Goal: Communication & Community: Answer question/provide support

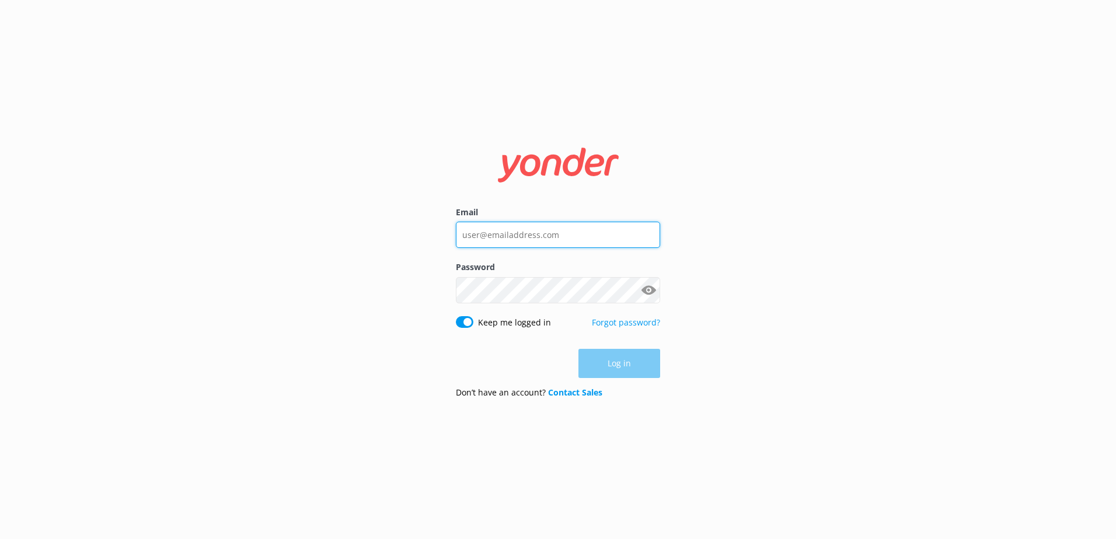
click at [536, 239] on input "Email" at bounding box center [558, 235] width 204 height 26
type input "social@ssc.com.fj"
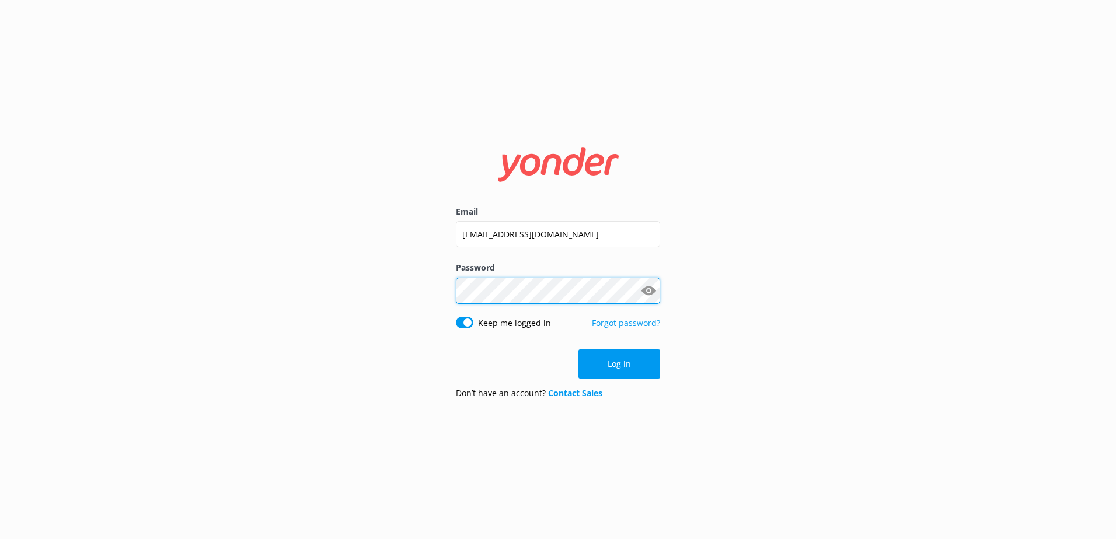
click button "Log in" at bounding box center [619, 364] width 82 height 29
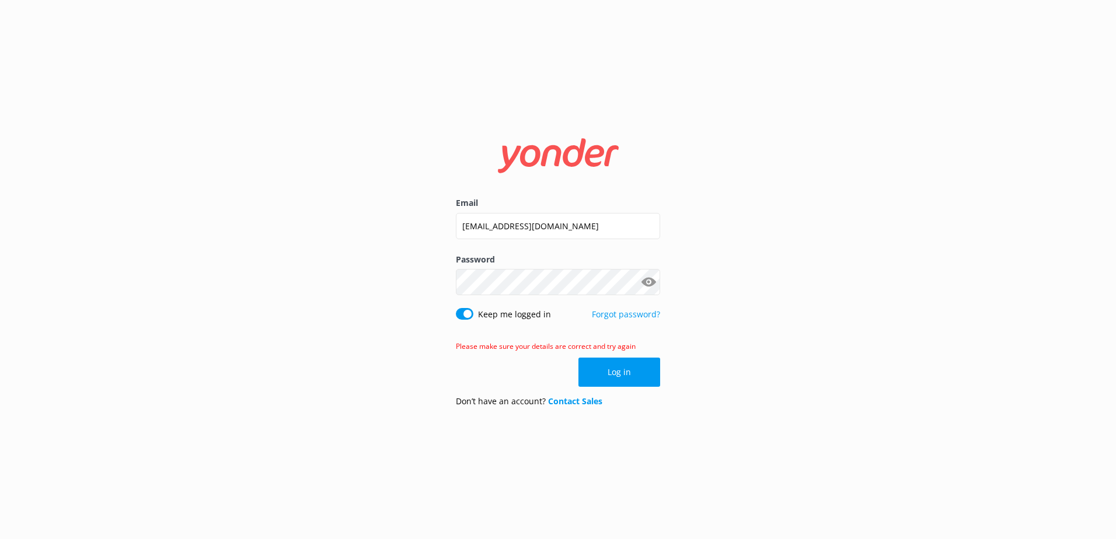
click at [647, 279] on button "Show password" at bounding box center [648, 282] width 23 height 23
click at [652, 366] on button "Log in" at bounding box center [619, 372] width 82 height 29
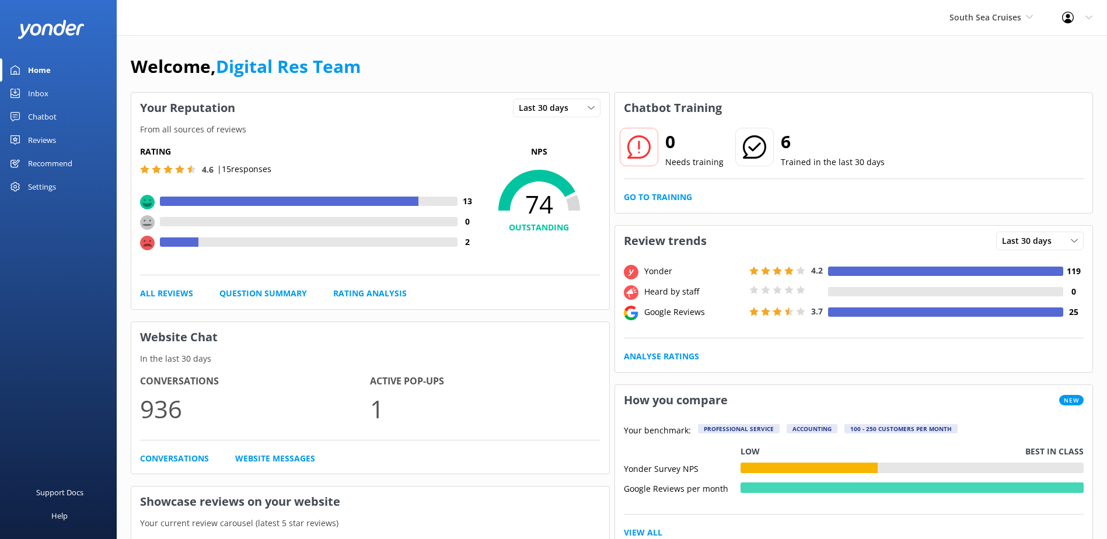
click at [660, 180] on div "0 Needs training 6 Trained in the last 30 days Go to Training" at bounding box center [854, 168] width 478 height 90
click at [655, 213] on div "Chatbot Training 0 Needs training 6 Trained in the last 30 days Go to Training" at bounding box center [854, 152] width 479 height 121
click at [664, 198] on link "Go to Training" at bounding box center [658, 197] width 68 height 13
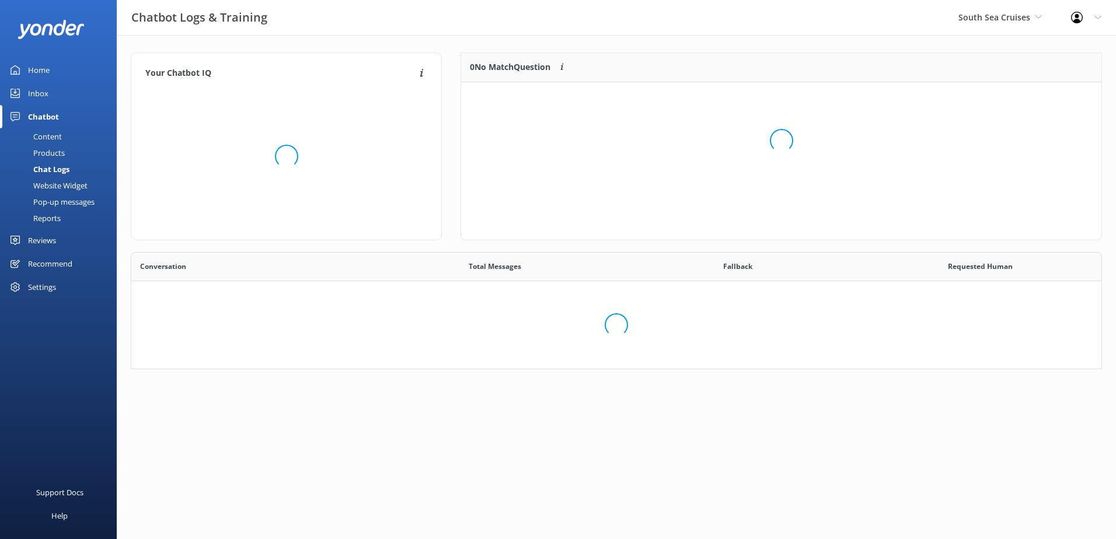
scroll to position [137, 625]
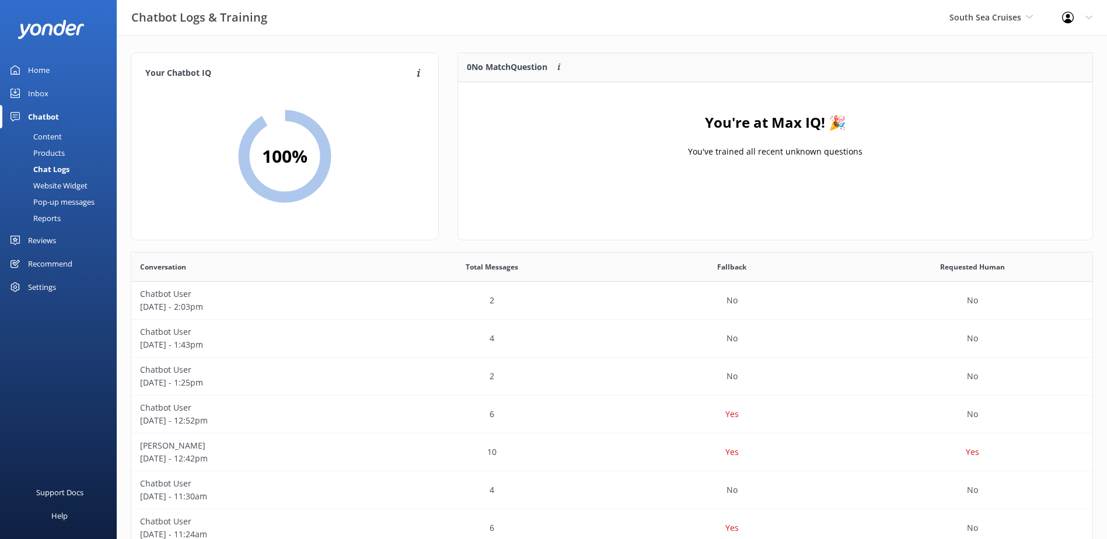
click at [67, 92] on link "Inbox" at bounding box center [58, 93] width 117 height 23
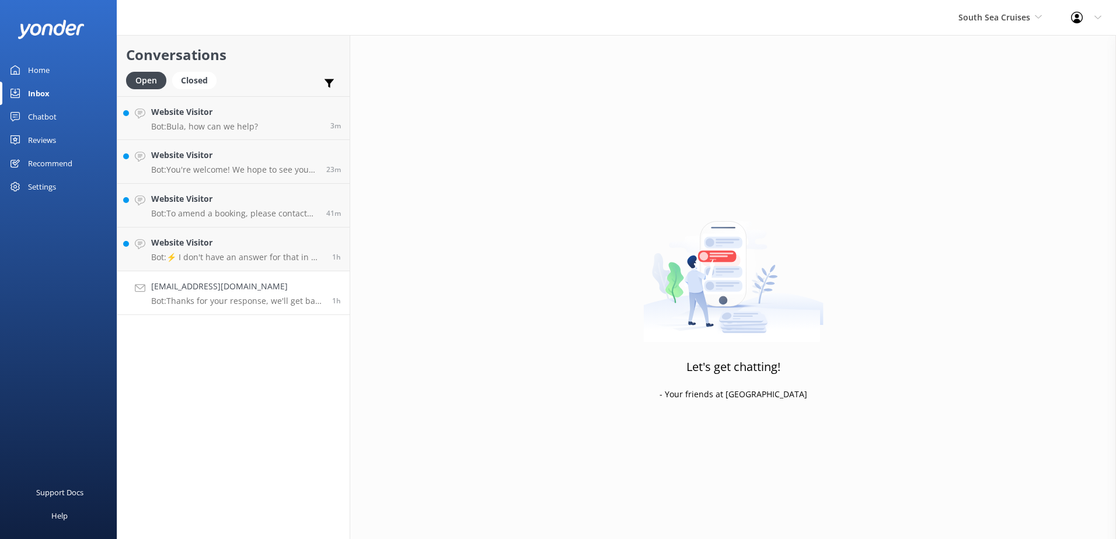
click at [247, 298] on p "Bot: Thanks for your response, we'll get back to you as soon as we can during o…" at bounding box center [237, 301] width 172 height 11
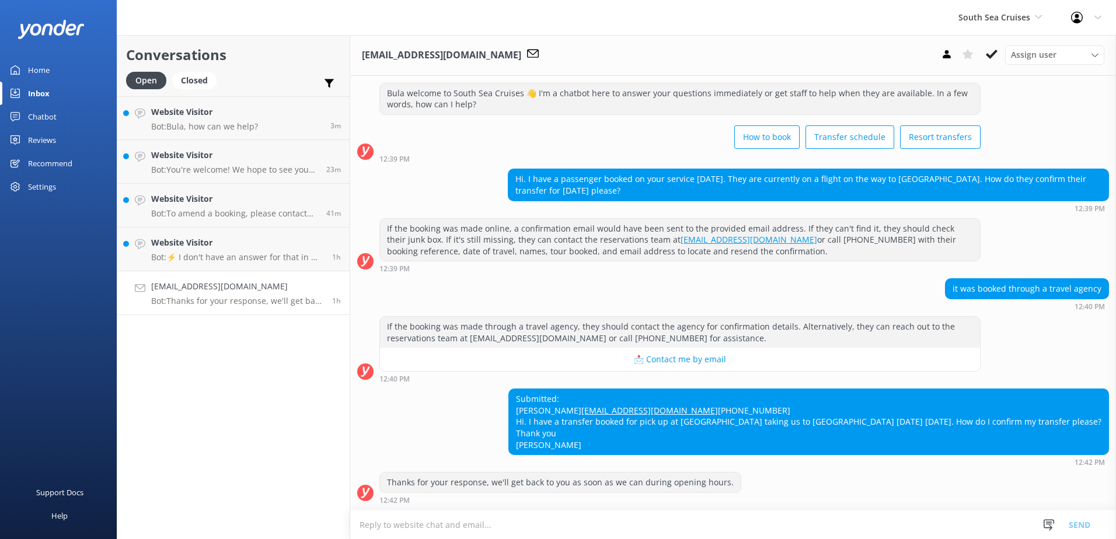
scroll to position [404, 0]
drag, startPoint x: 591, startPoint y: 375, endPoint x: 493, endPoint y: 375, distance: 98.6
click at [493, 389] on div "Submitted: Jordan Ganzevoort jganz94@hotmail.com +61 405782333 Hi. I have a tra…" at bounding box center [733, 428] width 766 height 78
copy div "[PERSON_NAME]"
click at [607, 389] on div "Submitted: Jordan Ganzevoort jganz94@hotmail.com +61 405782333 Hi. I have a tra…" at bounding box center [808, 421] width 599 height 65
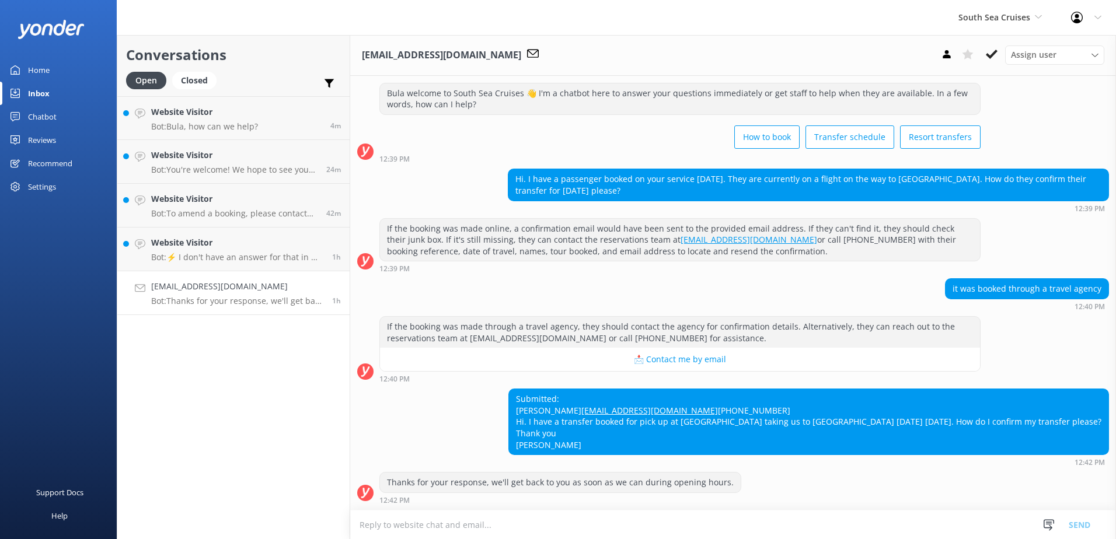
drag, startPoint x: 600, startPoint y: 375, endPoint x: 543, endPoint y: 376, distance: 56.6
click at [543, 389] on div "Submitted: Jordan Ganzevoort jganz94@hotmail.com +61 405782333 Hi. I have a tra…" at bounding box center [808, 421] width 599 height 65
copy div "Ganzevoort"
click at [512, 389] on div "Submitted: Jordan Ganzevoort jganz94@hotmail.com +61 405782333 Hi. I have a tra…" at bounding box center [808, 421] width 599 height 65
drag, startPoint x: 516, startPoint y: 376, endPoint x: 504, endPoint y: 375, distance: 12.3
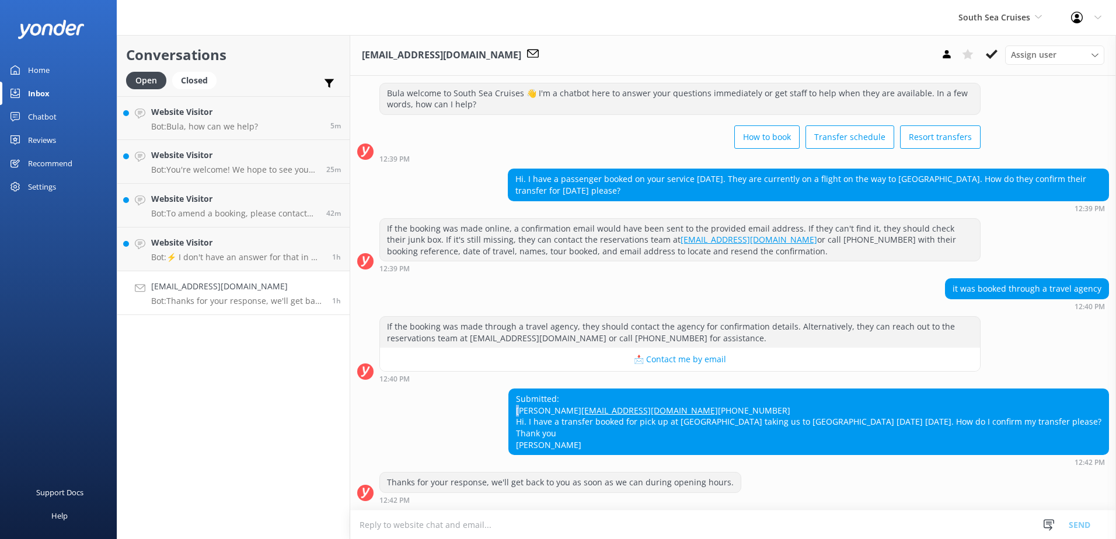
click at [504, 389] on div "Submitted: Jordan Ganzevoort jganz94@hotmail.com +61 405782333 Hi. I have a tra…" at bounding box center [733, 428] width 766 height 78
drag, startPoint x: 602, startPoint y: 387, endPoint x: 512, endPoint y: 390, distance: 89.9
click at [512, 390] on div "Submitted: Jordan Ganzevoort jganz94@hotmail.com +61 405782333 Hi. I have a tra…" at bounding box center [808, 421] width 599 height 65
copy link "[EMAIL_ADDRESS][DOMAIN_NAME]"
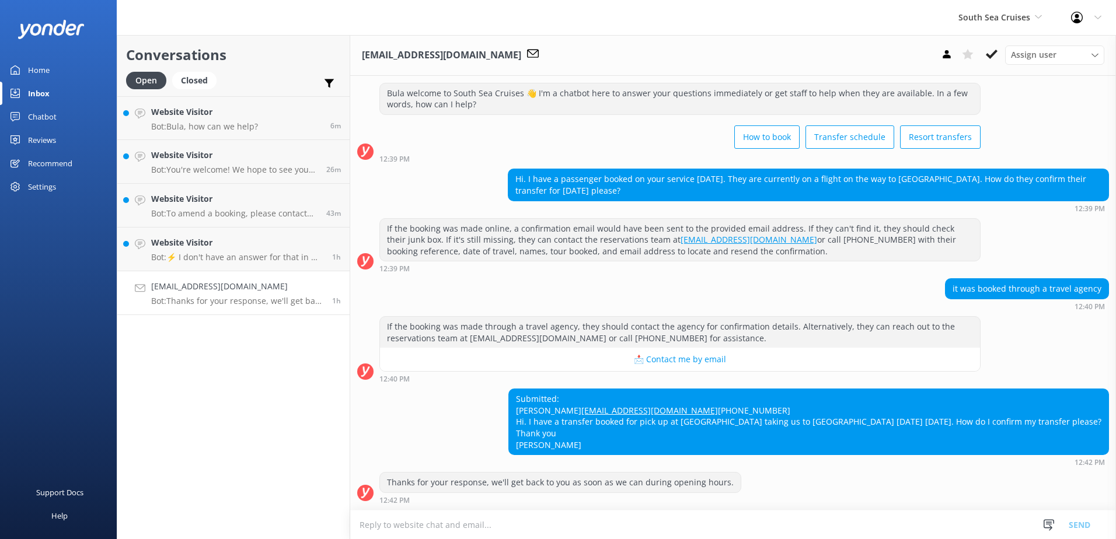
click at [720, 516] on textarea at bounding box center [733, 525] width 766 height 29
click at [770, 530] on textarea at bounding box center [733, 525] width 766 height 29
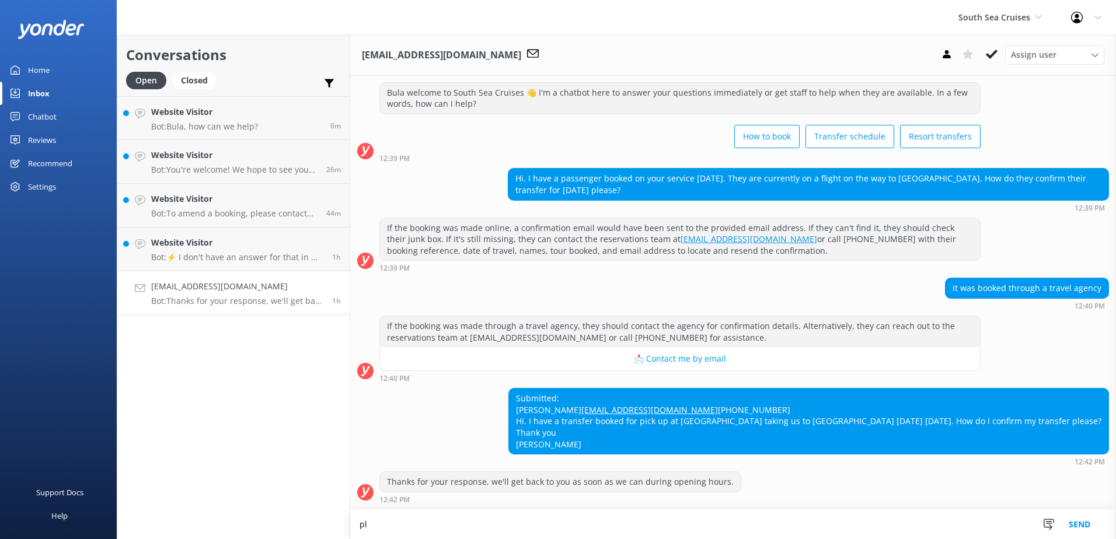
type textarea "p"
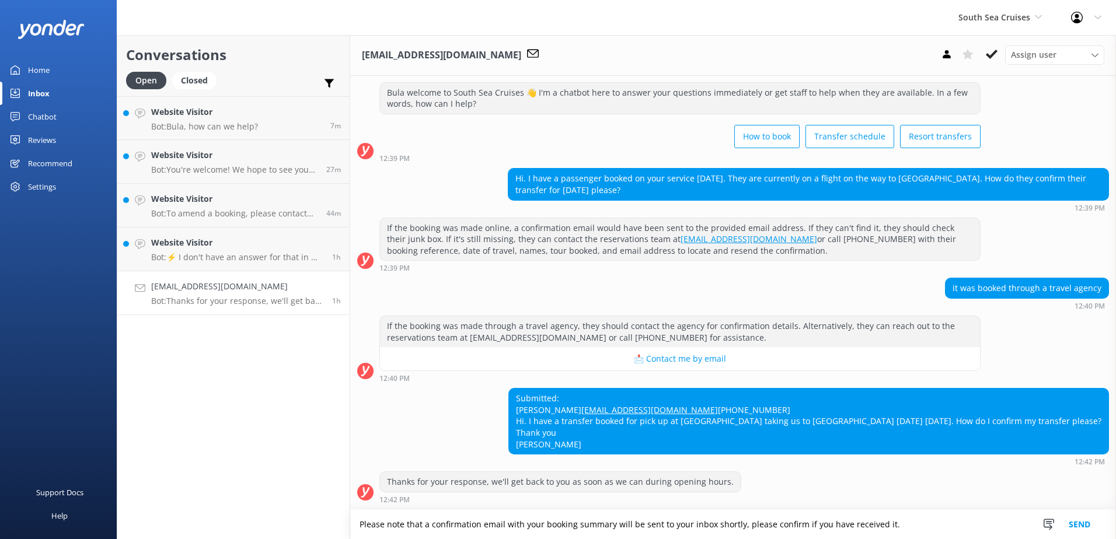
click at [940, 530] on textarea "Please note that a confirmation email with your booking summary will be sent to…" at bounding box center [733, 524] width 766 height 29
type textarea "Please note that a confirmation email with your booking summary will be sent to…"
click at [1077, 532] on button "Send" at bounding box center [1080, 524] width 44 height 29
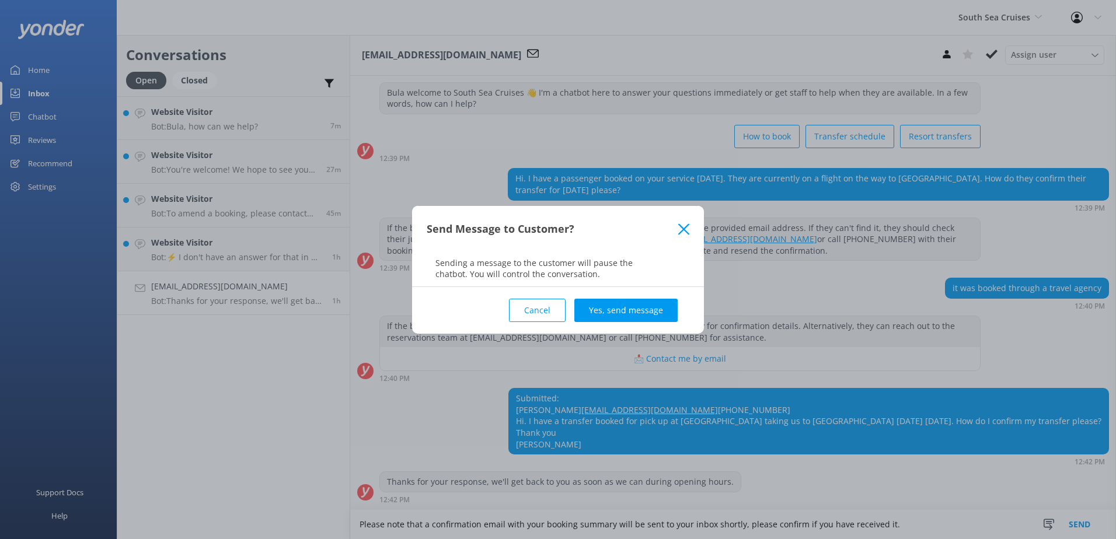
click at [627, 325] on div "Cancel Yes, send message" at bounding box center [558, 310] width 263 height 47
click at [639, 311] on button "Yes, send message" at bounding box center [625, 310] width 103 height 23
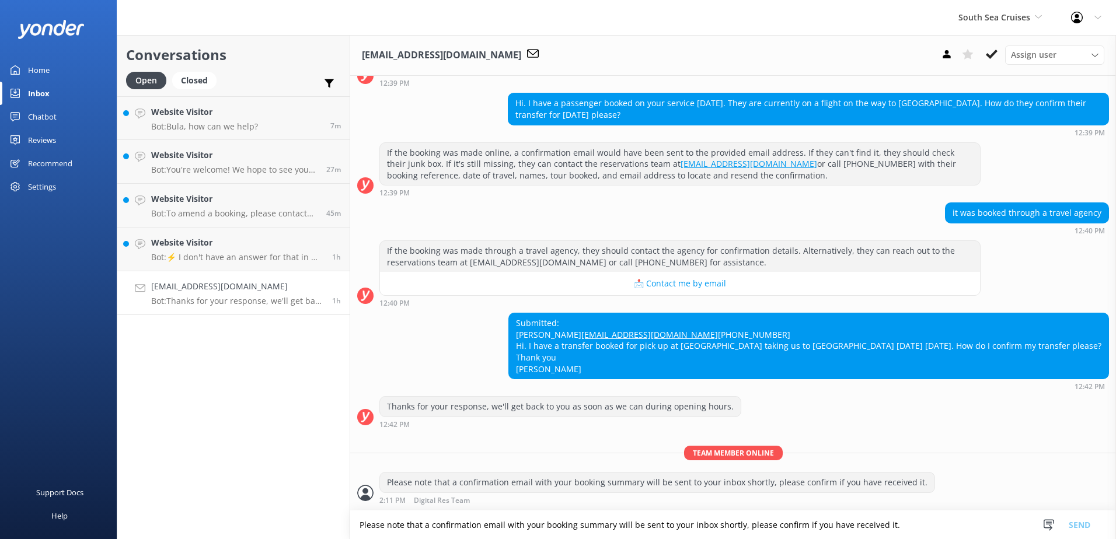
scroll to position [481, 0]
click at [986, 55] on use at bounding box center [992, 54] width 12 height 9
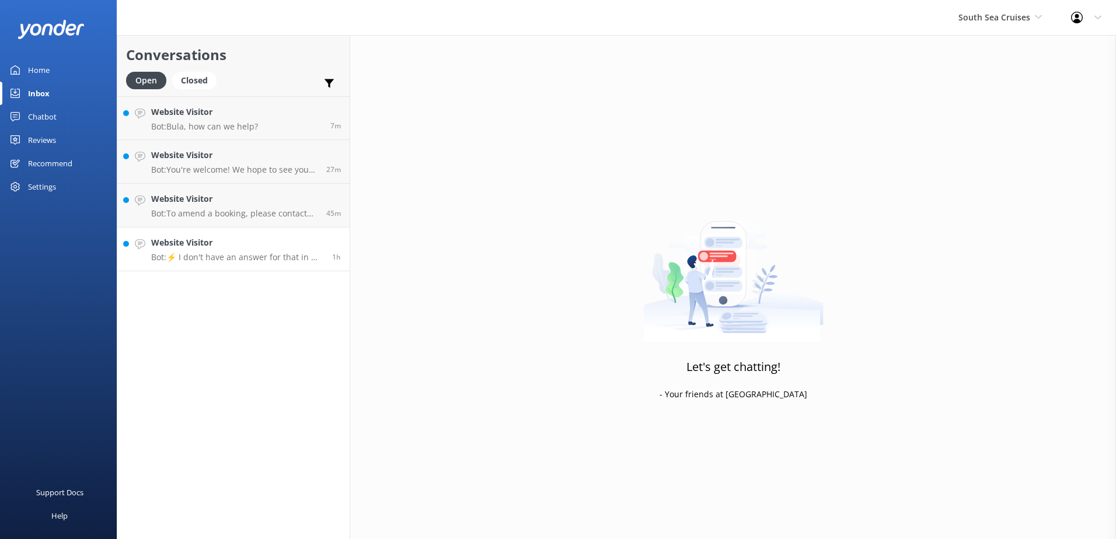
click at [258, 263] on link "Website Visitor Bot: ⚡ I don't have an answer for that in my knowledge base. Pl…" at bounding box center [233, 250] width 232 height 44
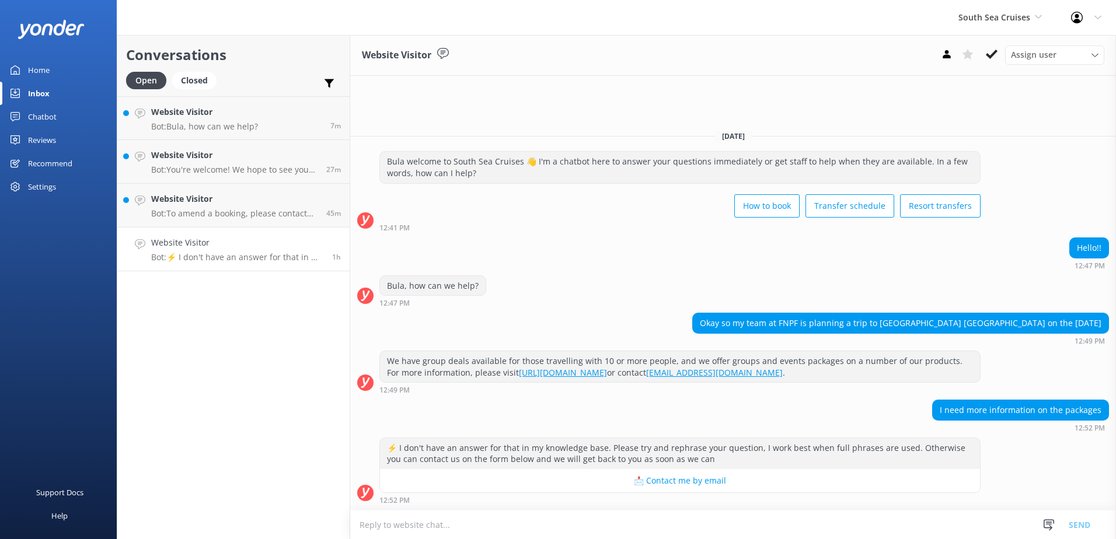
click at [571, 513] on textarea at bounding box center [733, 525] width 766 height 29
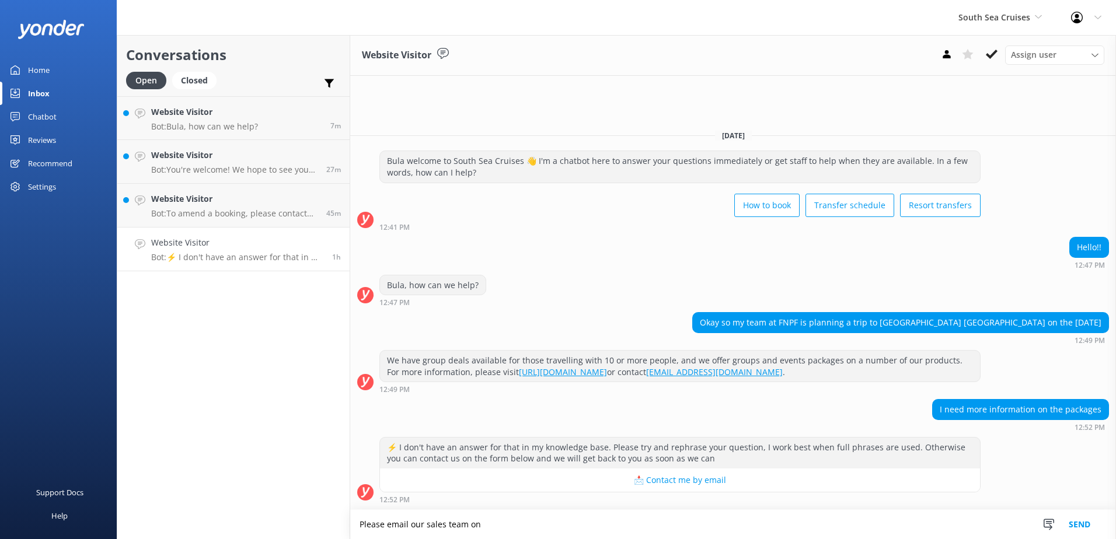
paste textarea "[EMAIL_ADDRESS][DOMAIN_NAME]"
type textarea "Please email our sales team on [EMAIL_ADDRESS][DOMAIN_NAME] for more informatio…"
click at [1088, 526] on button "Send" at bounding box center [1080, 524] width 44 height 29
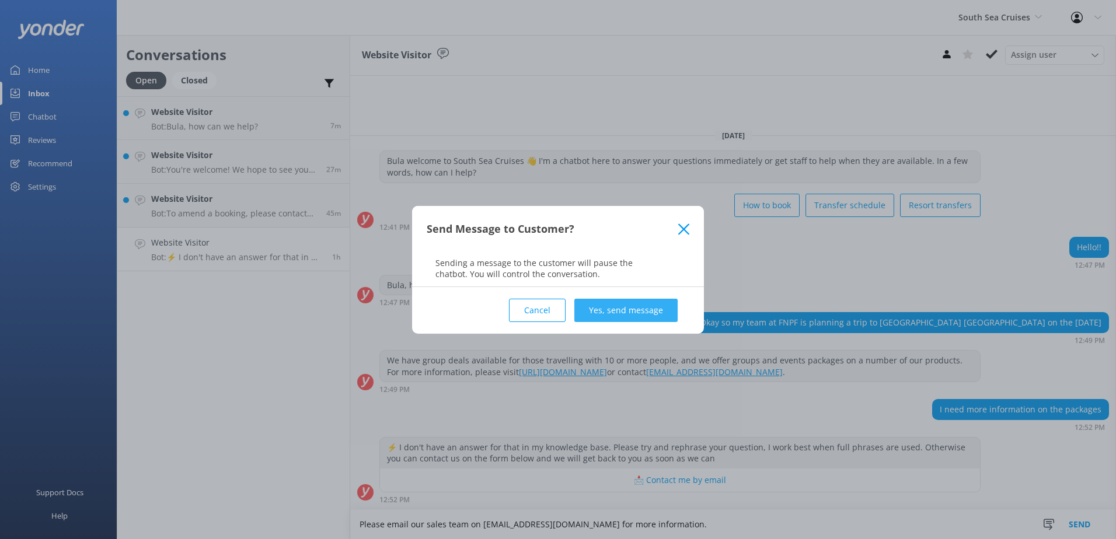
click at [669, 315] on button "Yes, send message" at bounding box center [625, 310] width 103 height 23
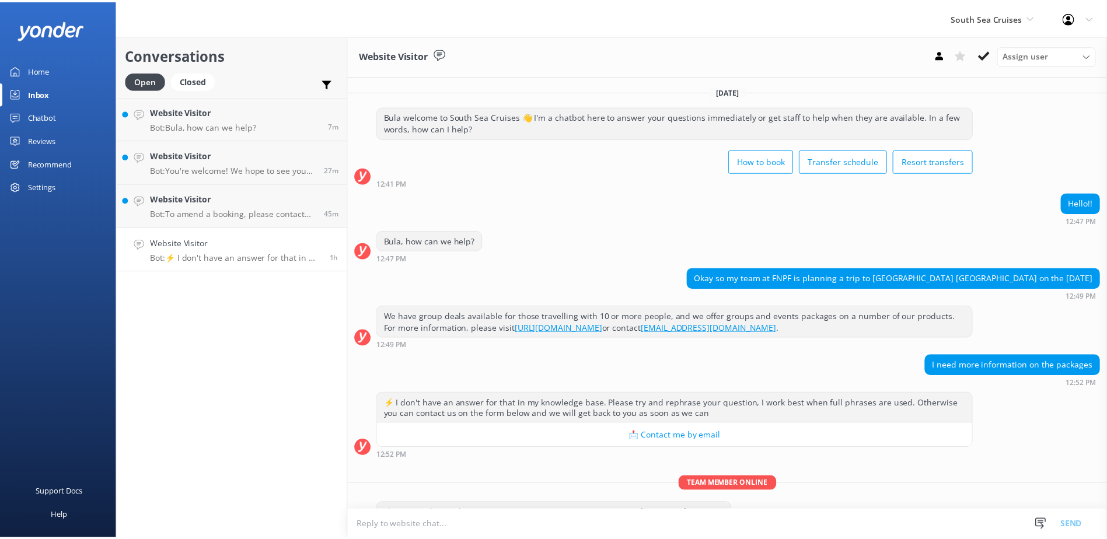
scroll to position [31, 0]
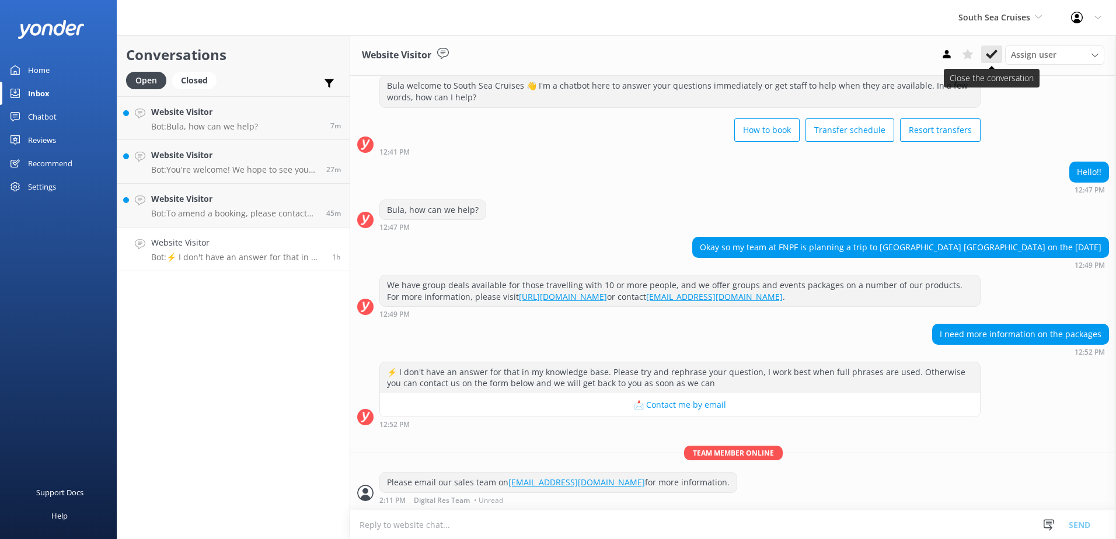
click at [991, 51] on icon at bounding box center [992, 54] width 12 height 12
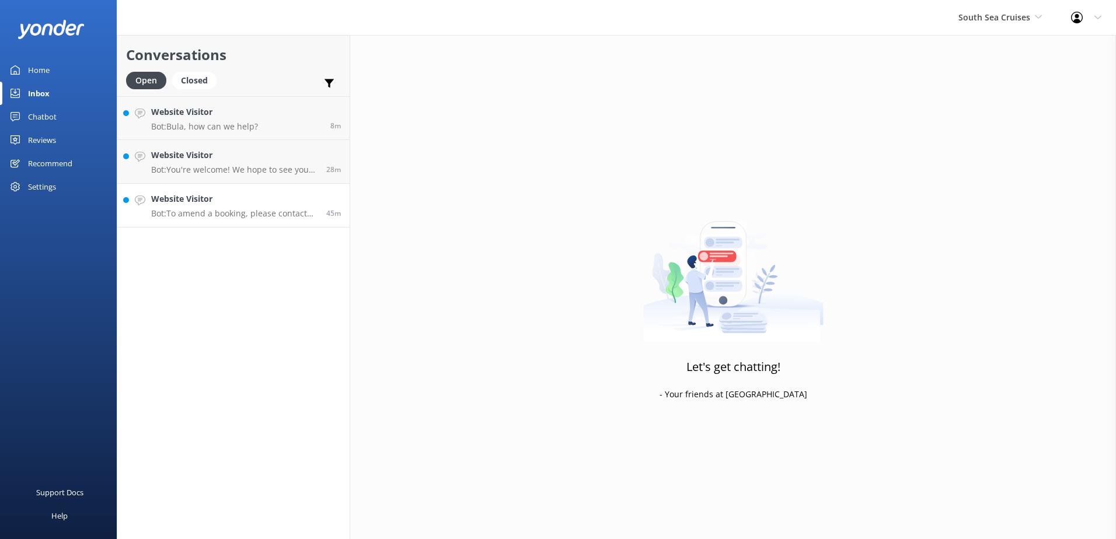
click at [259, 223] on link "Website Visitor Bot: To amend a booking, please contact our reservations team w…" at bounding box center [233, 206] width 232 height 44
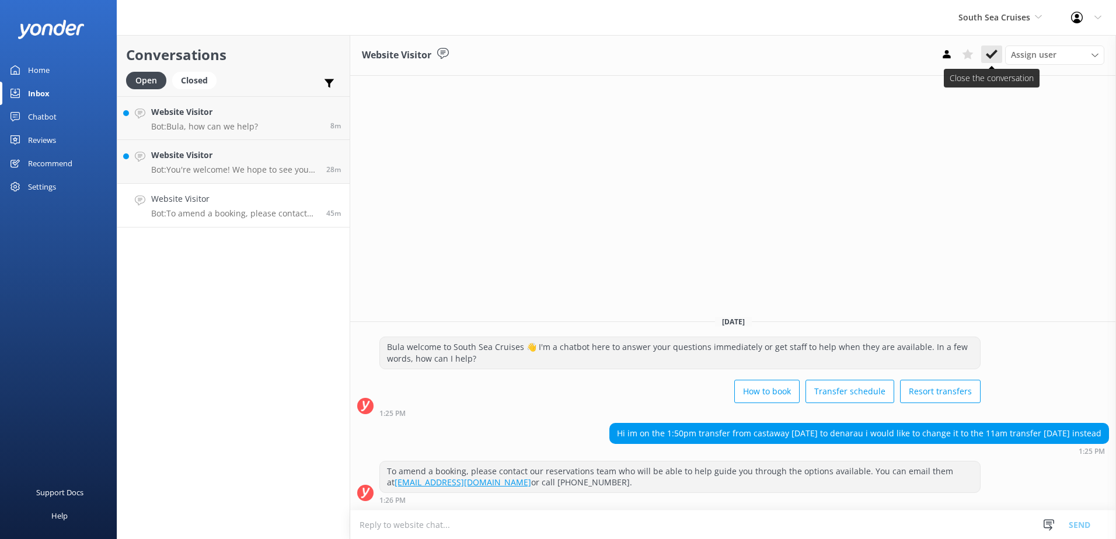
click at [1000, 48] on button at bounding box center [991, 55] width 21 height 18
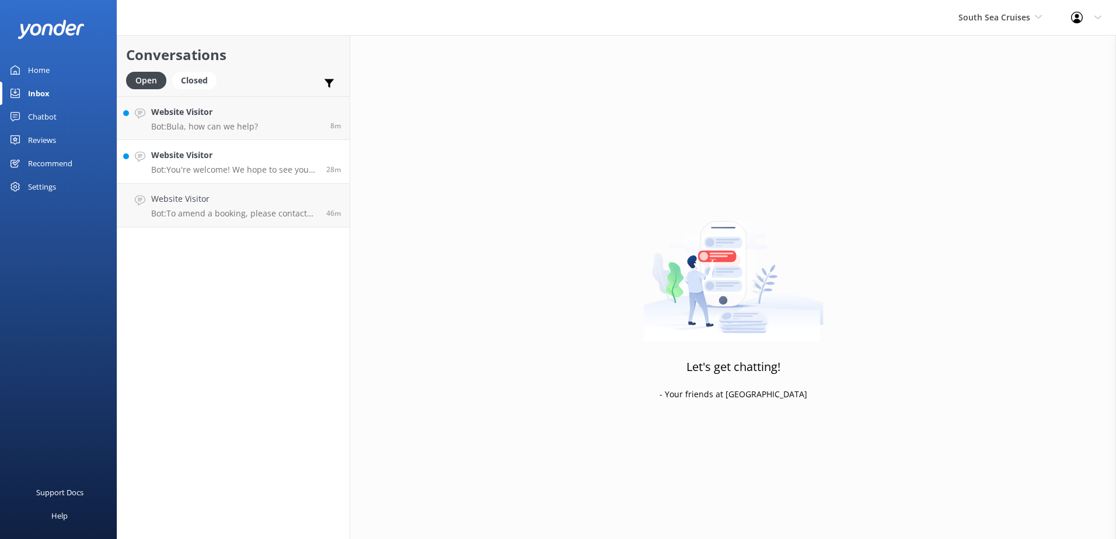
click at [280, 162] on h4 "Website Visitor" at bounding box center [234, 155] width 166 height 13
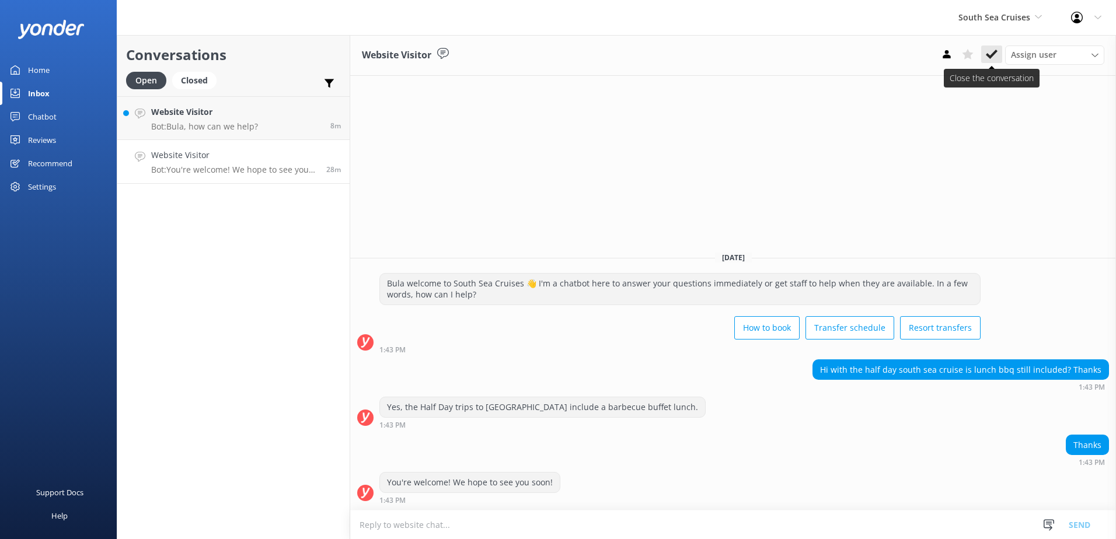
click at [999, 51] on button at bounding box center [991, 55] width 21 height 18
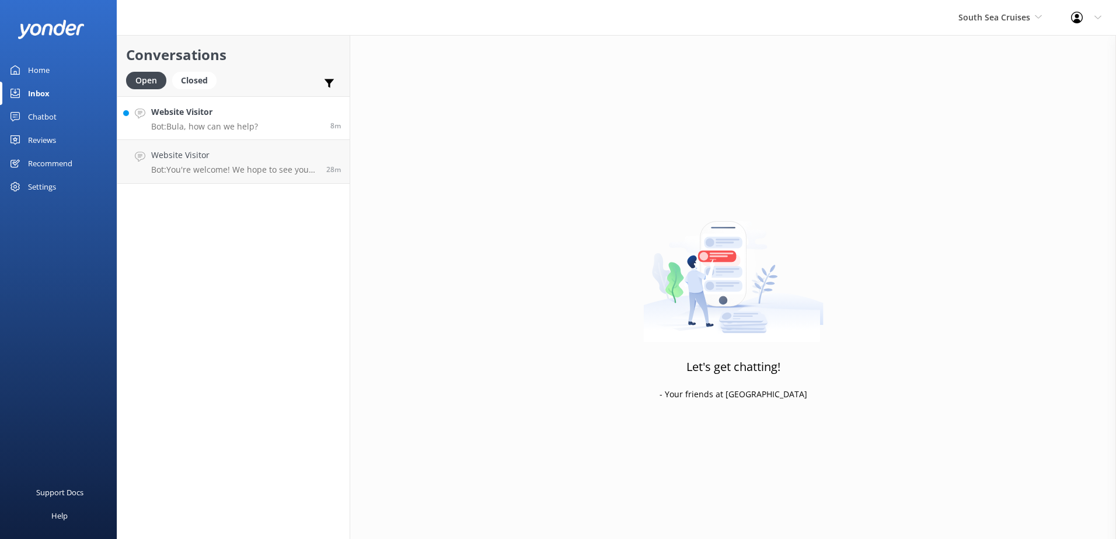
click at [299, 118] on link "Website Visitor Bot: Bula, how can we help? 8m" at bounding box center [233, 118] width 232 height 44
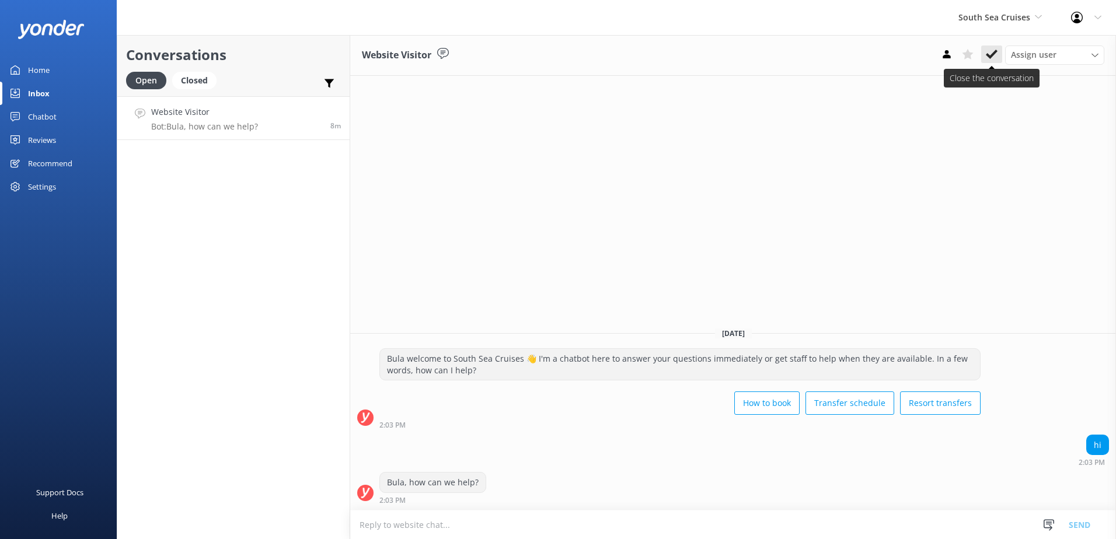
click at [1001, 57] on button at bounding box center [991, 55] width 21 height 18
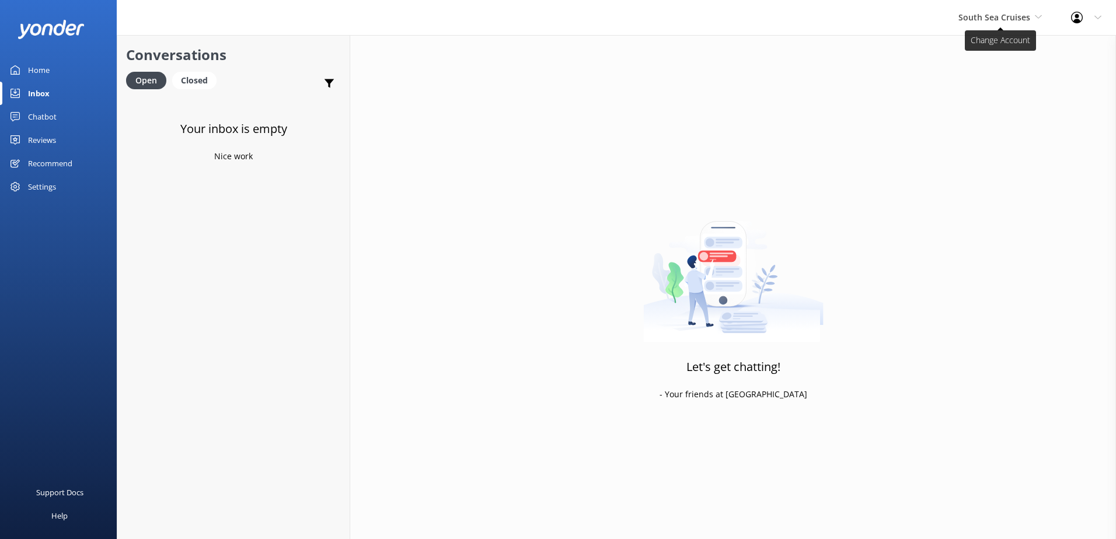
click at [1006, 21] on span "South Sea Cruises" at bounding box center [994, 17] width 72 height 11
click at [44, 114] on div "Chatbot" at bounding box center [42, 116] width 29 height 23
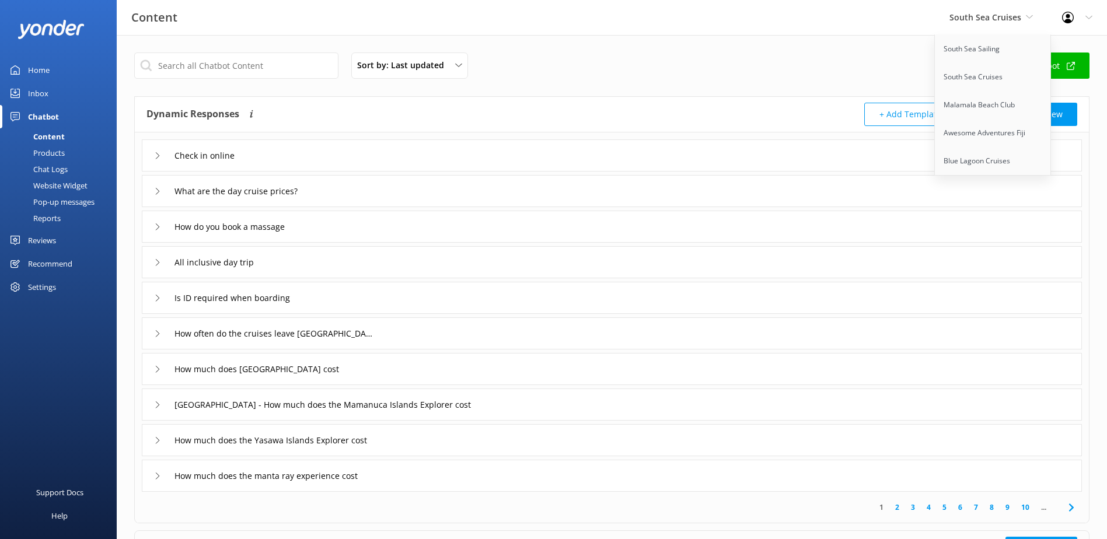
click at [49, 165] on div "Chat Logs" at bounding box center [37, 169] width 61 height 16
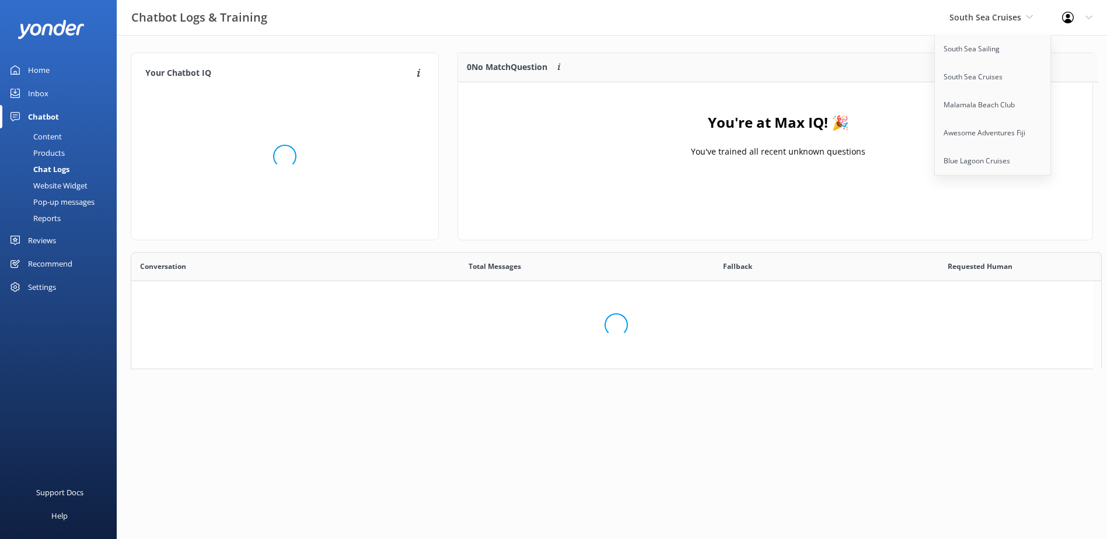
scroll to position [9, 9]
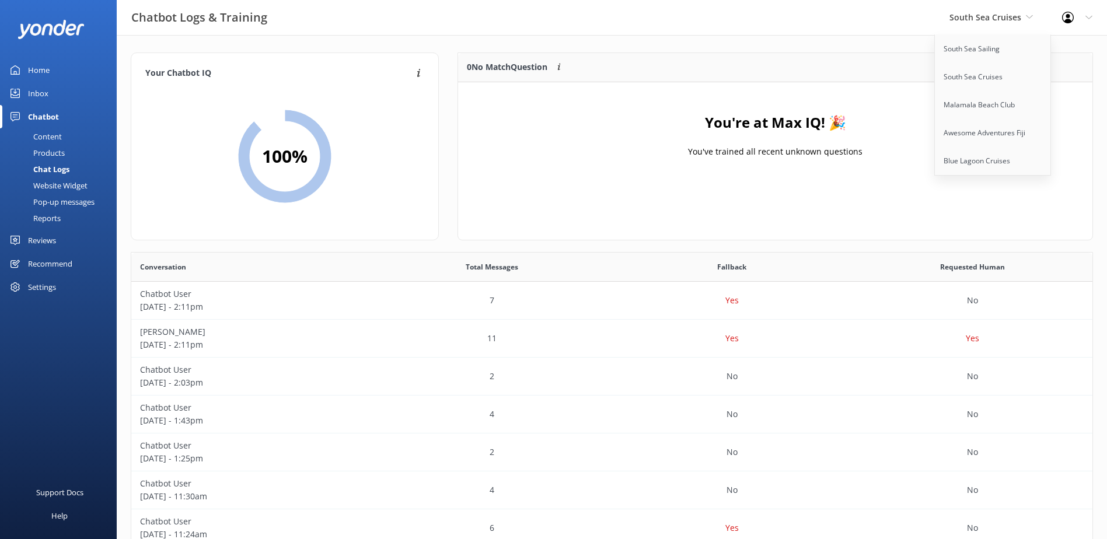
click at [26, 91] on link "Inbox" at bounding box center [58, 93] width 117 height 23
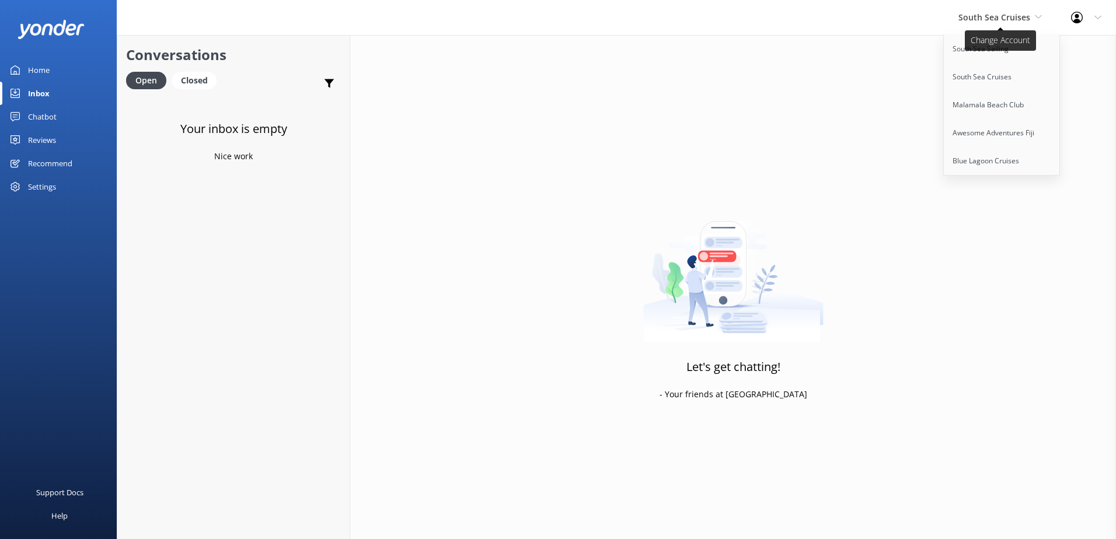
click at [1026, 12] on span "South Sea Cruises" at bounding box center [994, 17] width 72 height 11
click at [1007, 12] on span "South Sea Cruises" at bounding box center [994, 17] width 72 height 11
click at [992, 51] on link "South Sea Sailing" at bounding box center [1002, 49] width 117 height 28
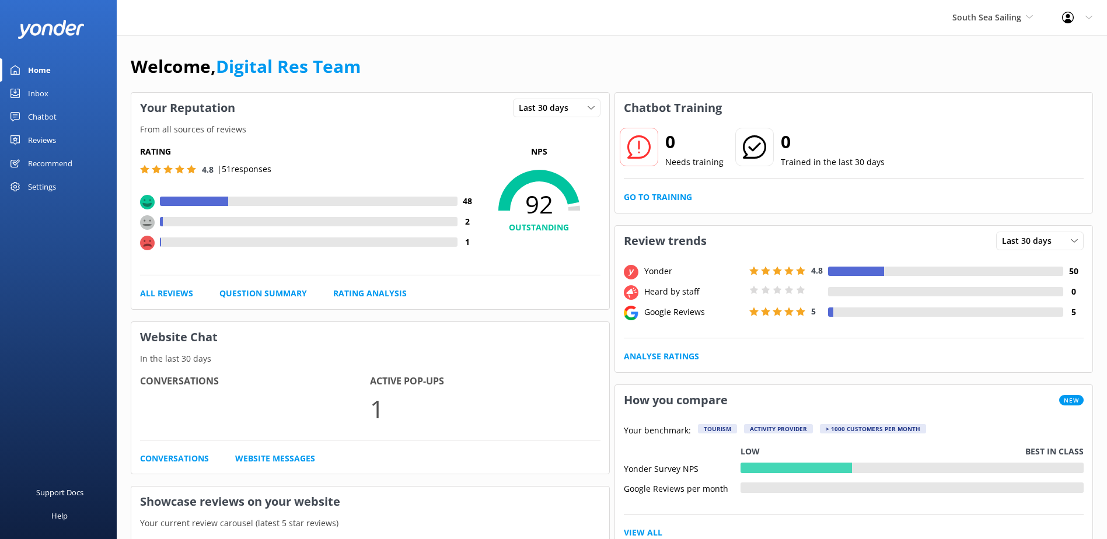
click at [49, 99] on link "Inbox" at bounding box center [58, 93] width 117 height 23
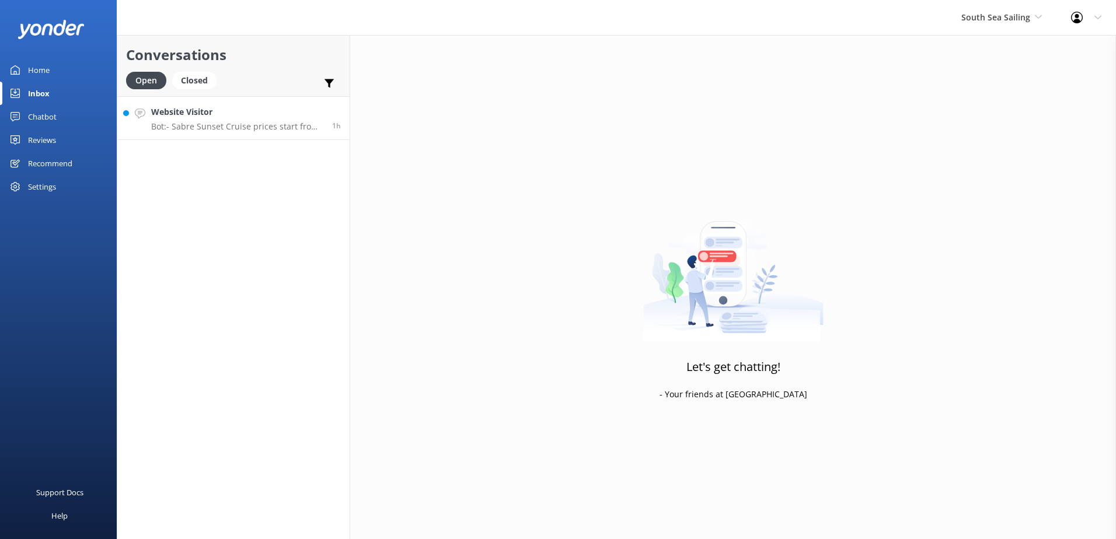
click at [292, 121] on div "Website Visitor Bot: - Sabre Sunset Cruise prices start from $149 per adult and…" at bounding box center [237, 118] width 172 height 25
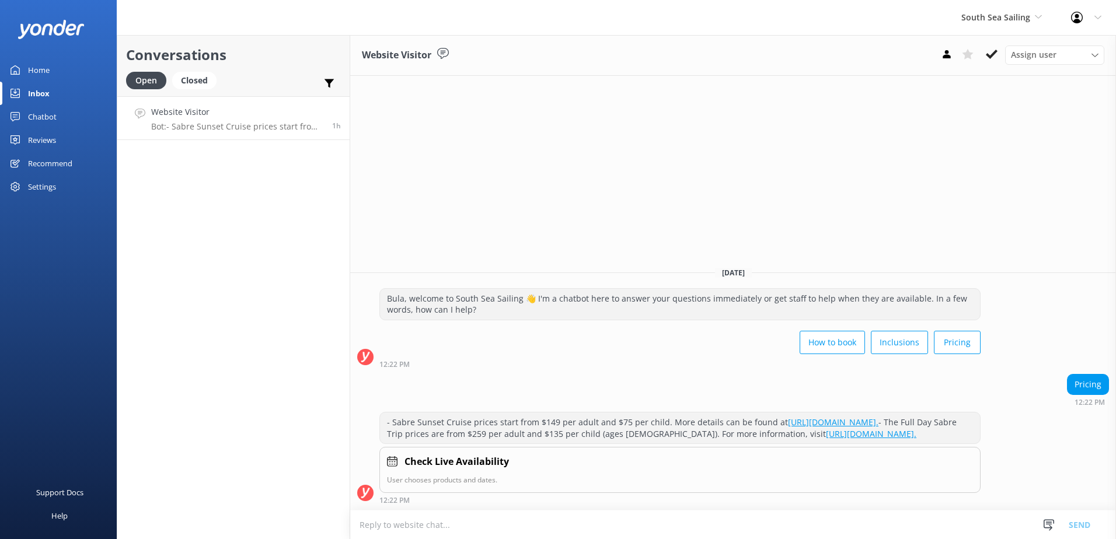
click at [991, 52] on icon at bounding box center [992, 54] width 12 height 12
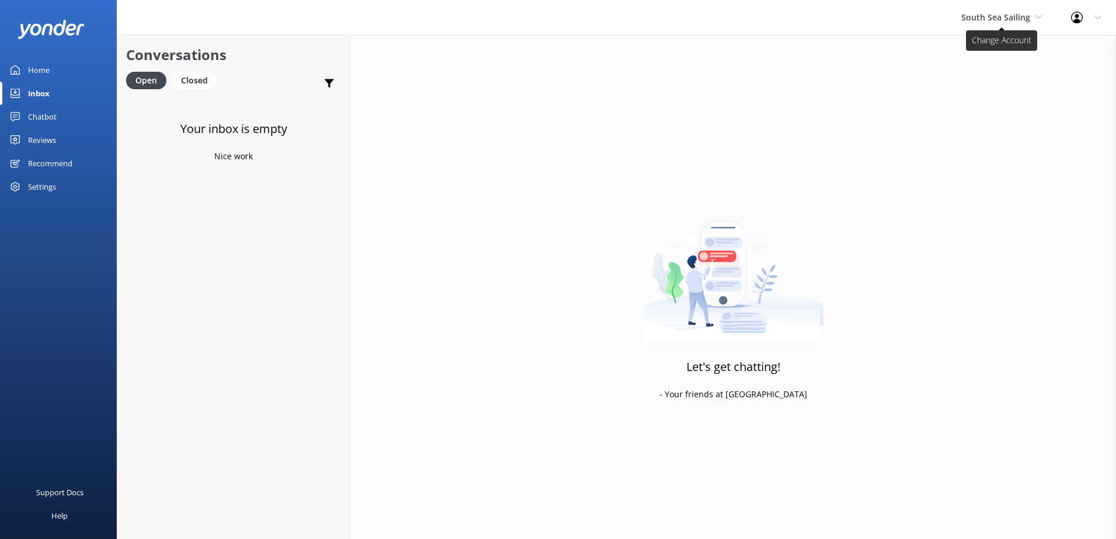
click at [997, 12] on span "South Sea Sailing" at bounding box center [995, 17] width 69 height 11
click at [1001, 98] on link "Malamala Beach Club" at bounding box center [1005, 105] width 117 height 28
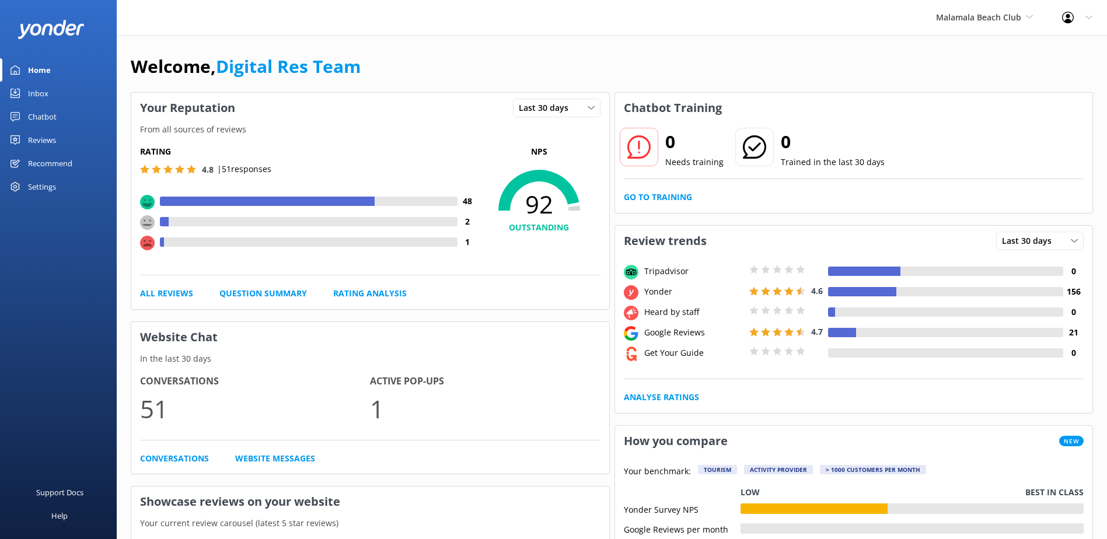
click at [39, 97] on div "Inbox" at bounding box center [38, 93] width 20 height 23
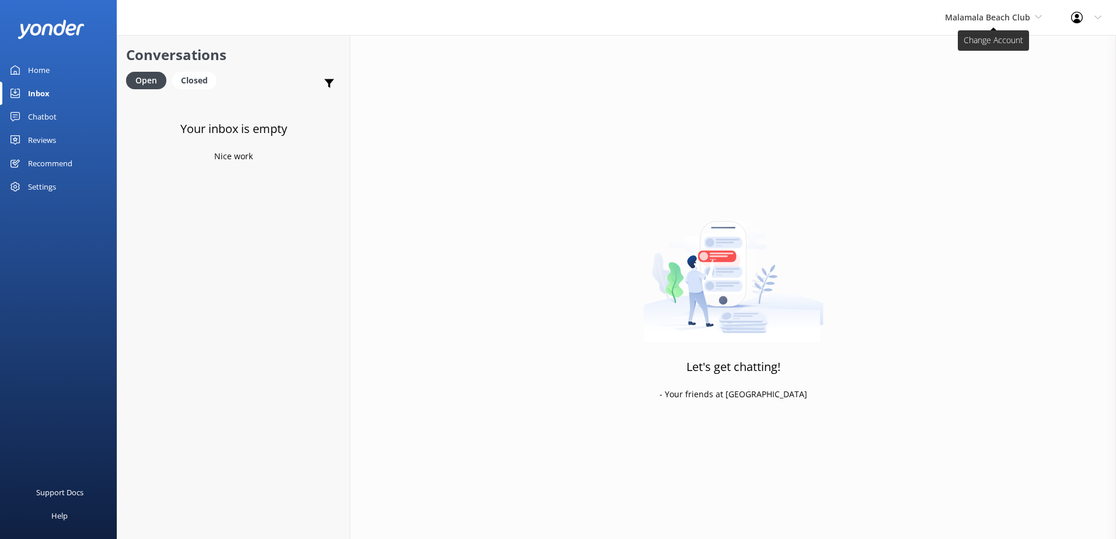
click at [979, 19] on span "Malamala Beach Club" at bounding box center [987, 17] width 85 height 11
click at [54, 110] on div "Chatbot" at bounding box center [42, 116] width 29 height 23
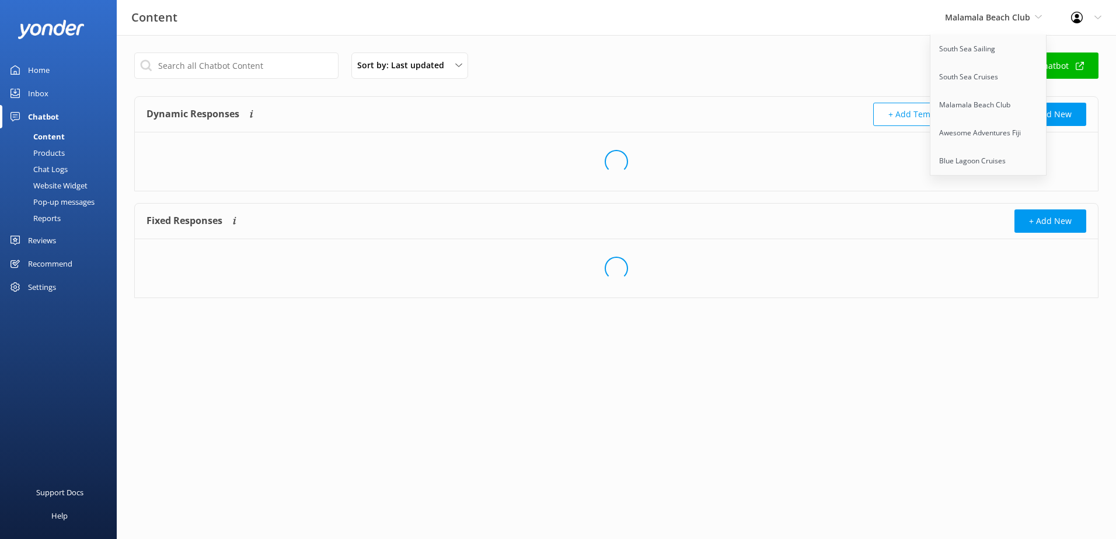
click at [58, 158] on div "Products" at bounding box center [36, 153] width 58 height 16
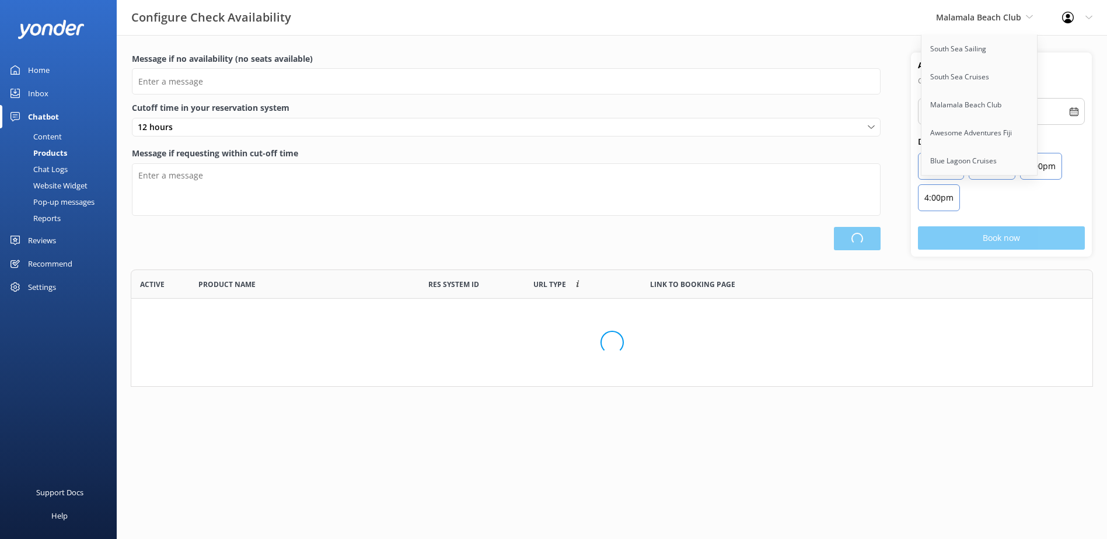
type input "There are no seats available, please check an alternative day"
type textarea "Our online booking system closes {hours} prior to departure. Please contact us …"
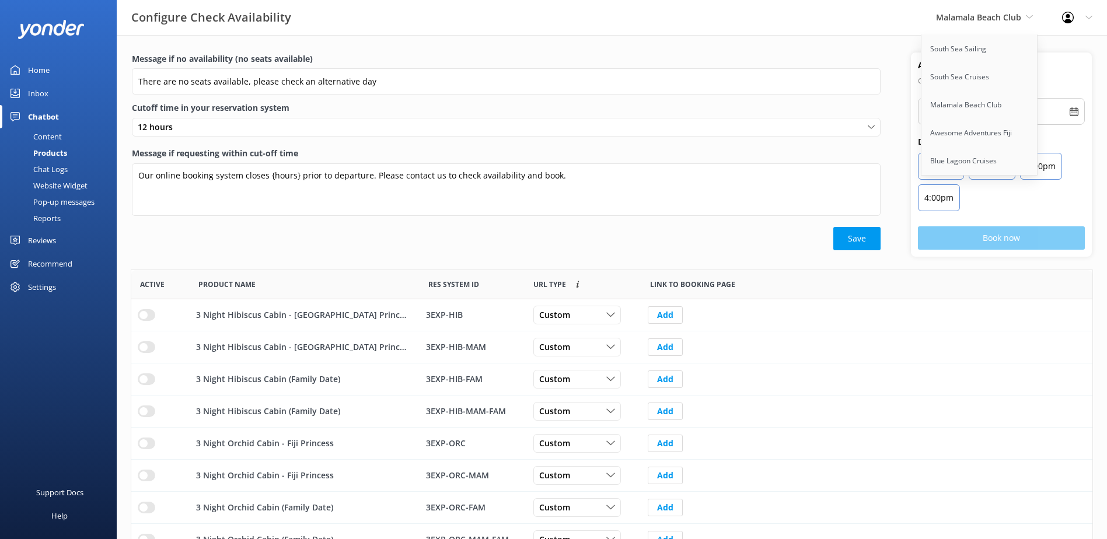
click at [55, 167] on div "Chat Logs" at bounding box center [37, 169] width 61 height 16
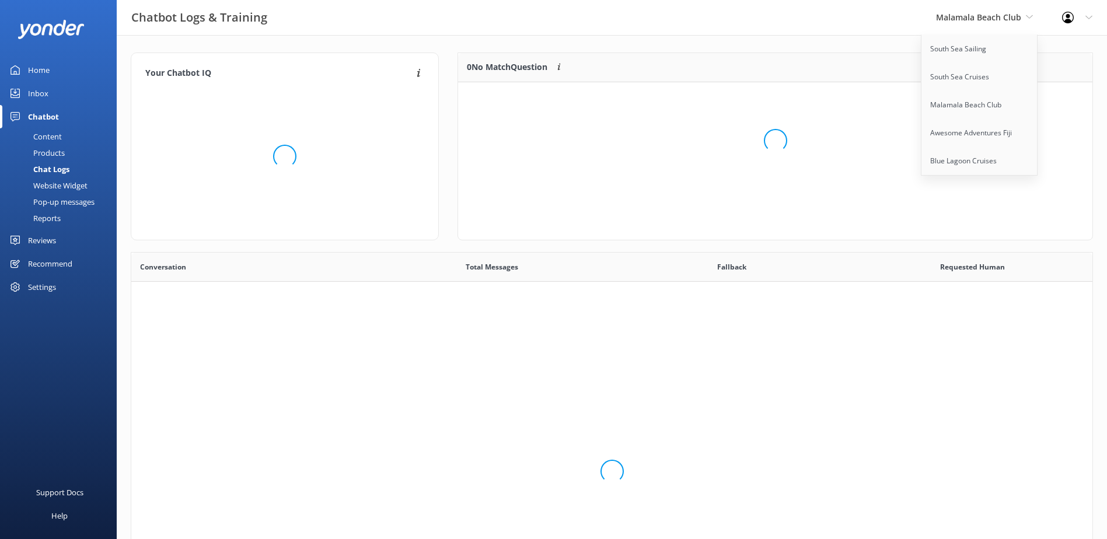
scroll to position [400, 953]
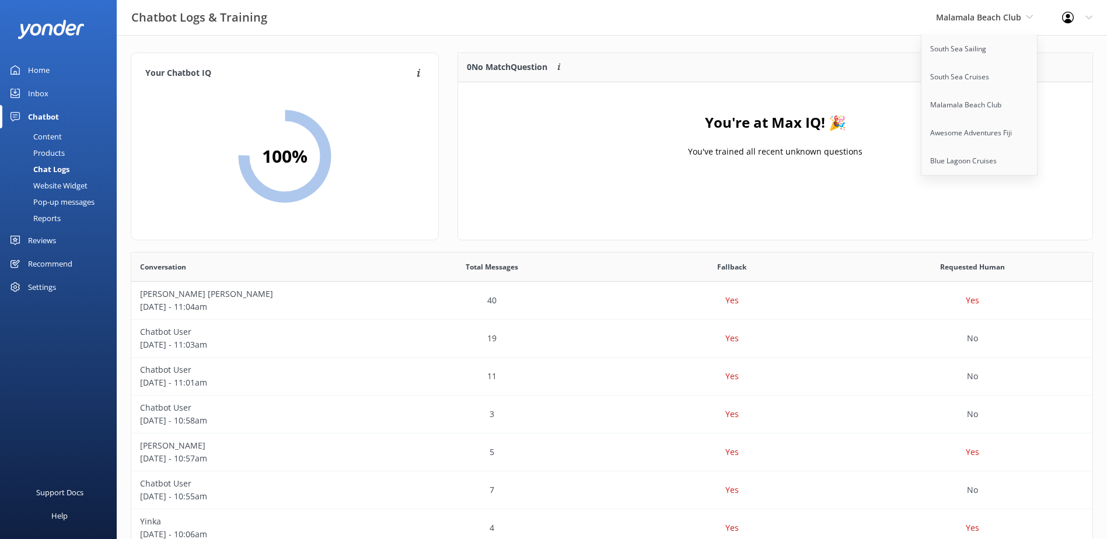
click at [35, 88] on div "Inbox" at bounding box center [38, 93] width 20 height 23
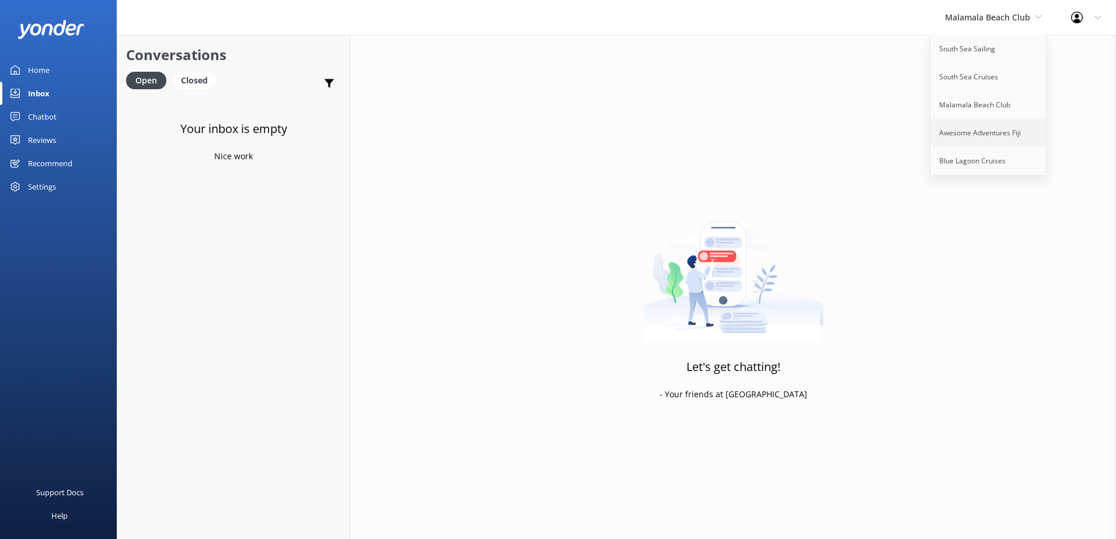
click at [976, 133] on link "Awesome Adventures Fiji" at bounding box center [988, 133] width 117 height 28
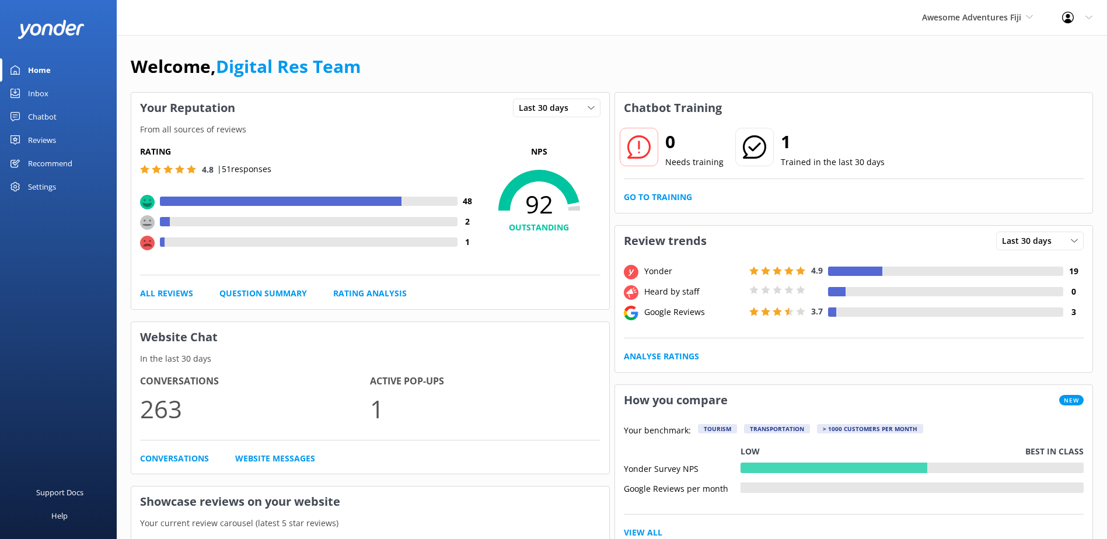
click at [57, 89] on link "Inbox" at bounding box center [58, 93] width 117 height 23
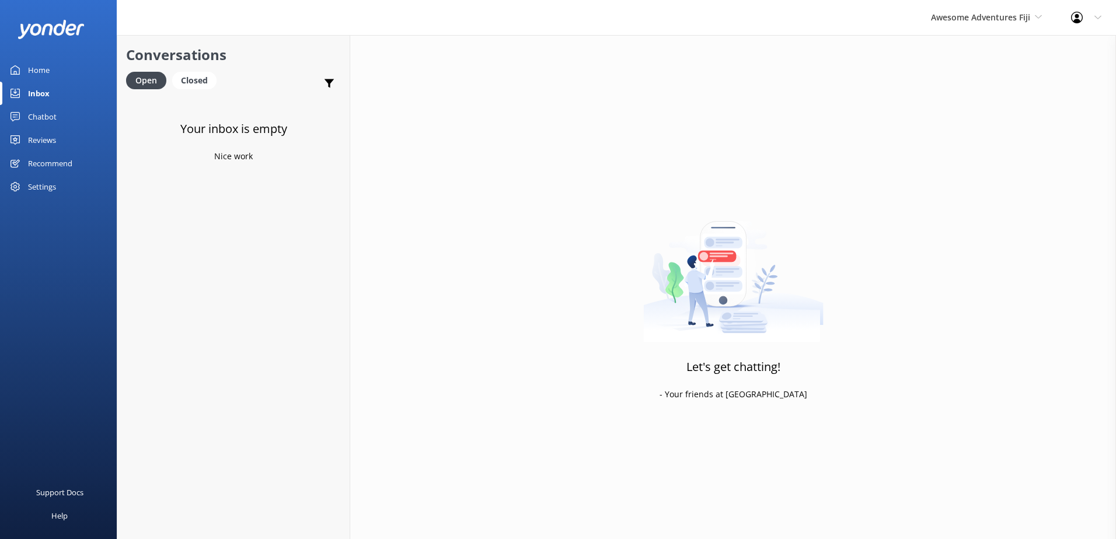
click at [45, 117] on div "Chatbot" at bounding box center [42, 116] width 29 height 23
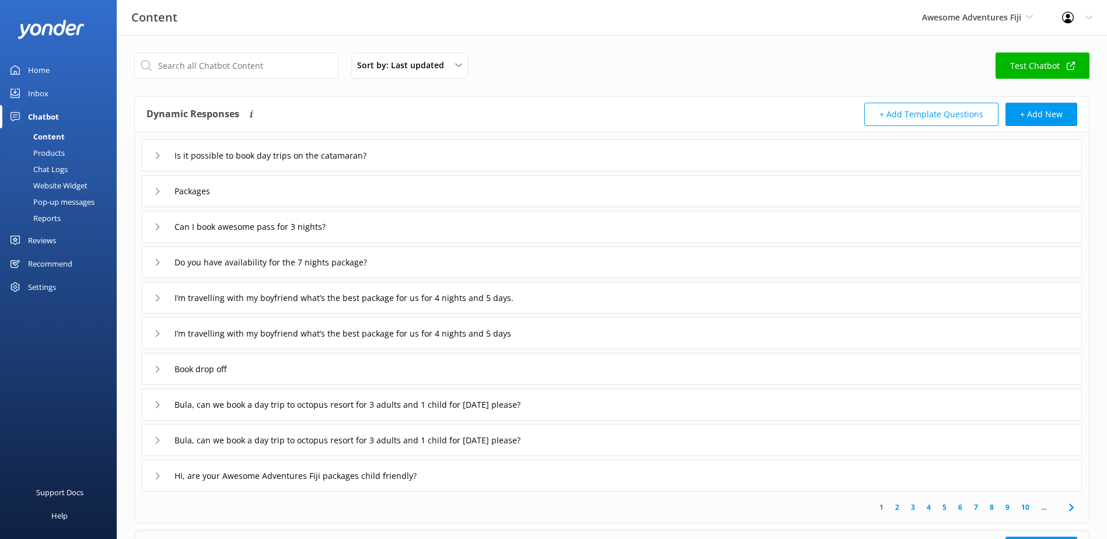
click at [52, 167] on div "Chat Logs" at bounding box center [37, 169] width 61 height 16
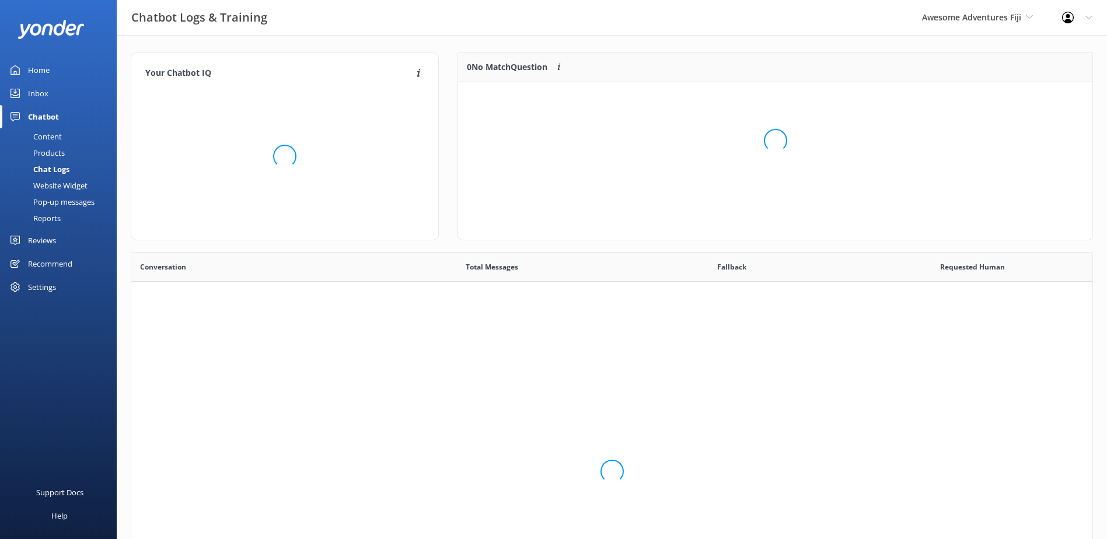
scroll to position [400, 953]
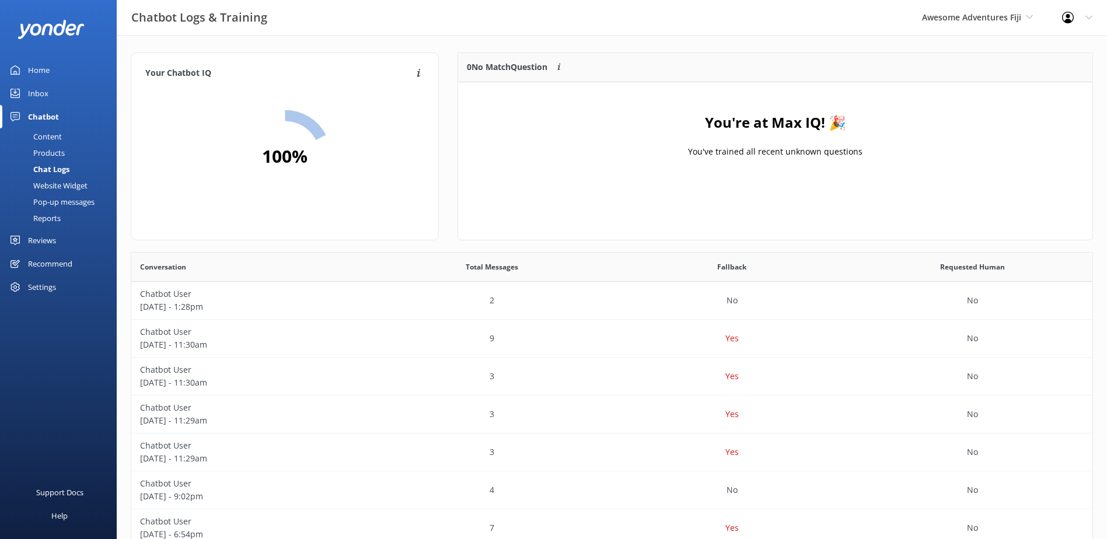
click at [47, 85] on div "Inbox" at bounding box center [38, 93] width 20 height 23
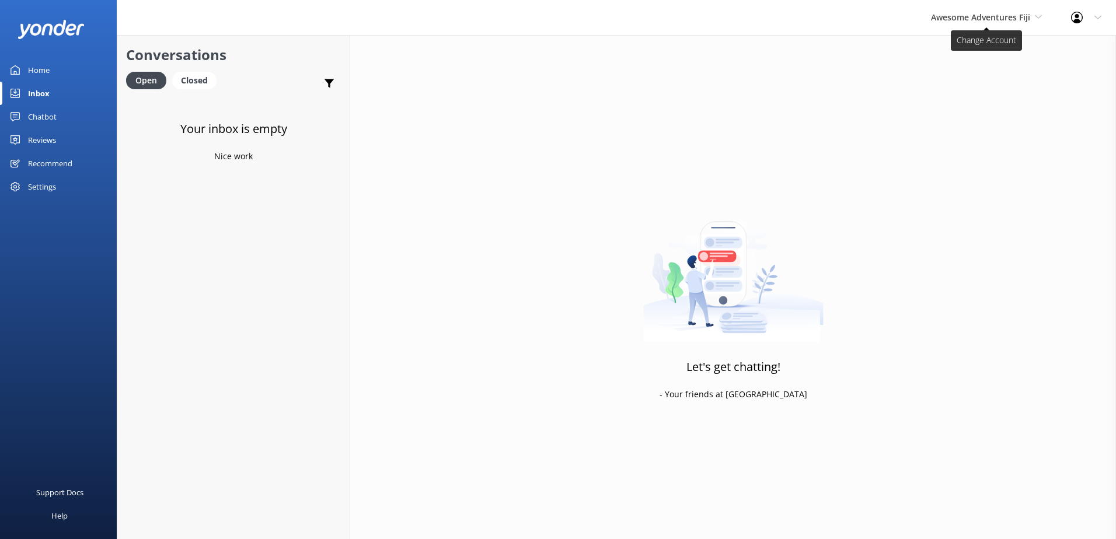
click at [1011, 13] on span "Awesome Adventures Fiji" at bounding box center [980, 17] width 99 height 11
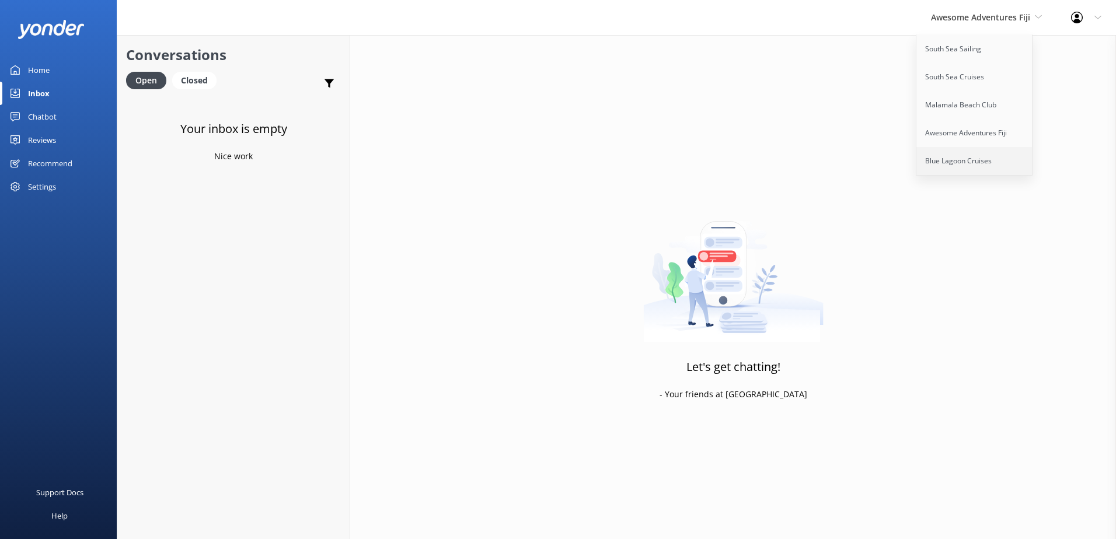
click at [955, 158] on link "Blue Lagoon Cruises" at bounding box center [974, 161] width 117 height 28
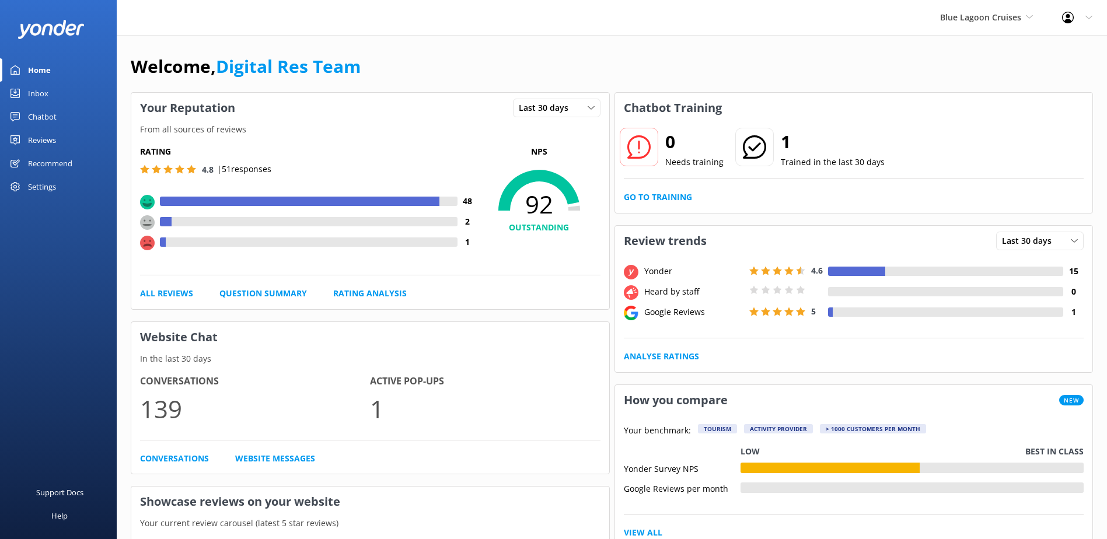
drag, startPoint x: 36, startPoint y: 115, endPoint x: 93, endPoint y: 137, distance: 61.7
click at [36, 116] on div "Chatbot" at bounding box center [42, 116] width 29 height 23
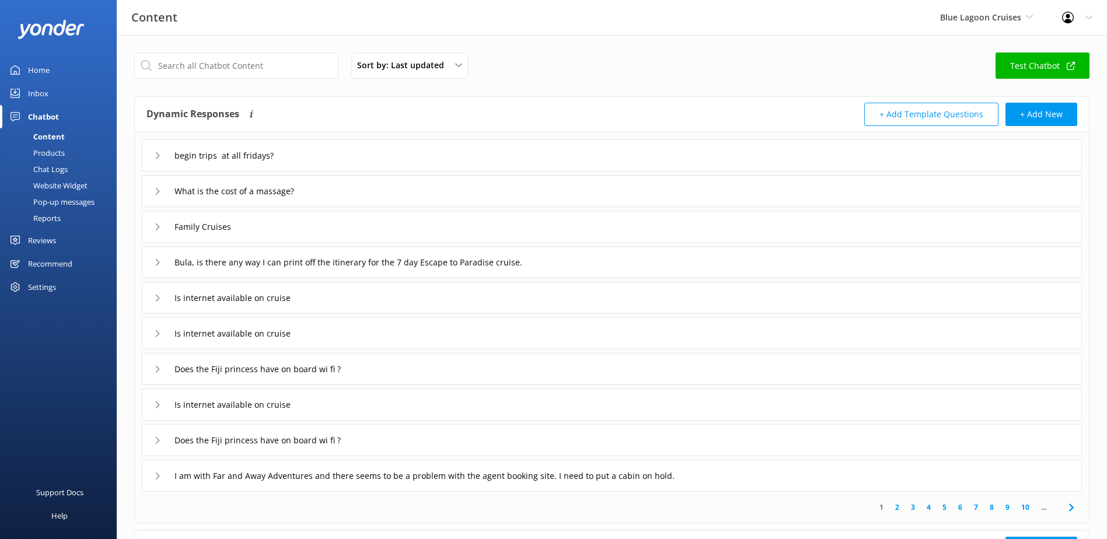
click at [55, 173] on div "Chat Logs" at bounding box center [37, 169] width 61 height 16
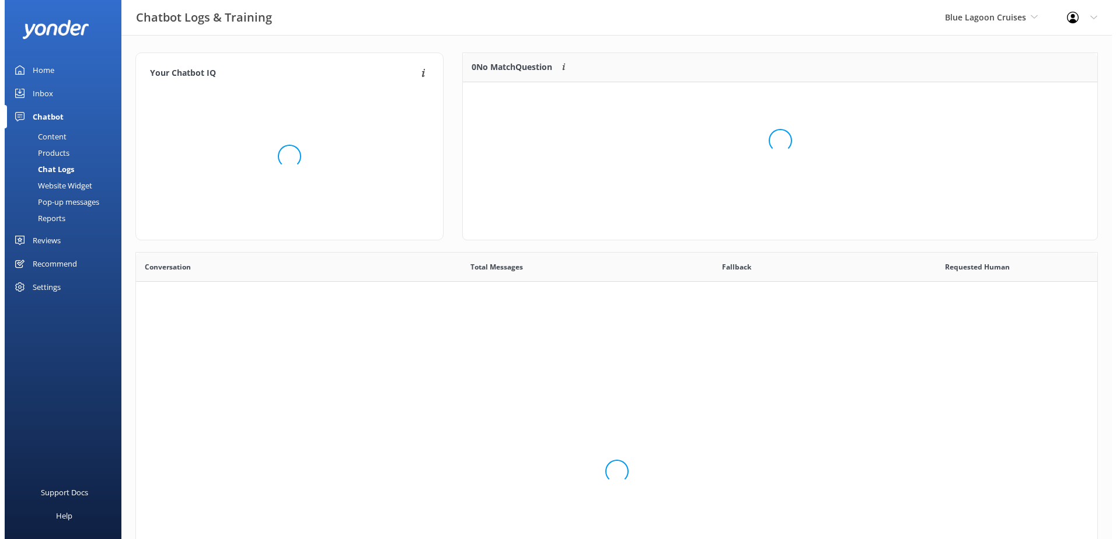
scroll to position [400, 953]
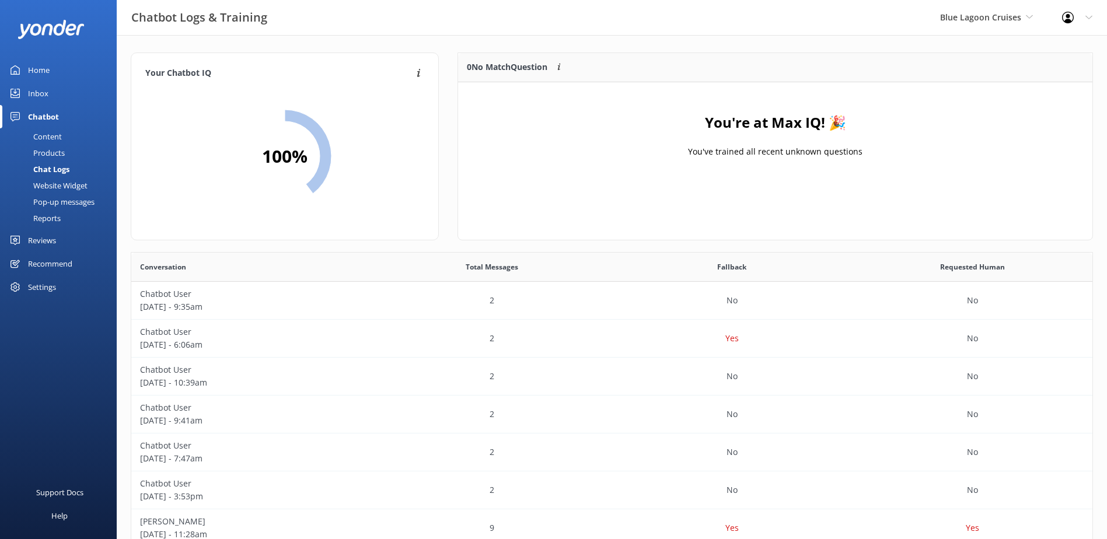
click at [46, 92] on div "Inbox" at bounding box center [38, 93] width 20 height 23
